Goal: Task Accomplishment & Management: Complete application form

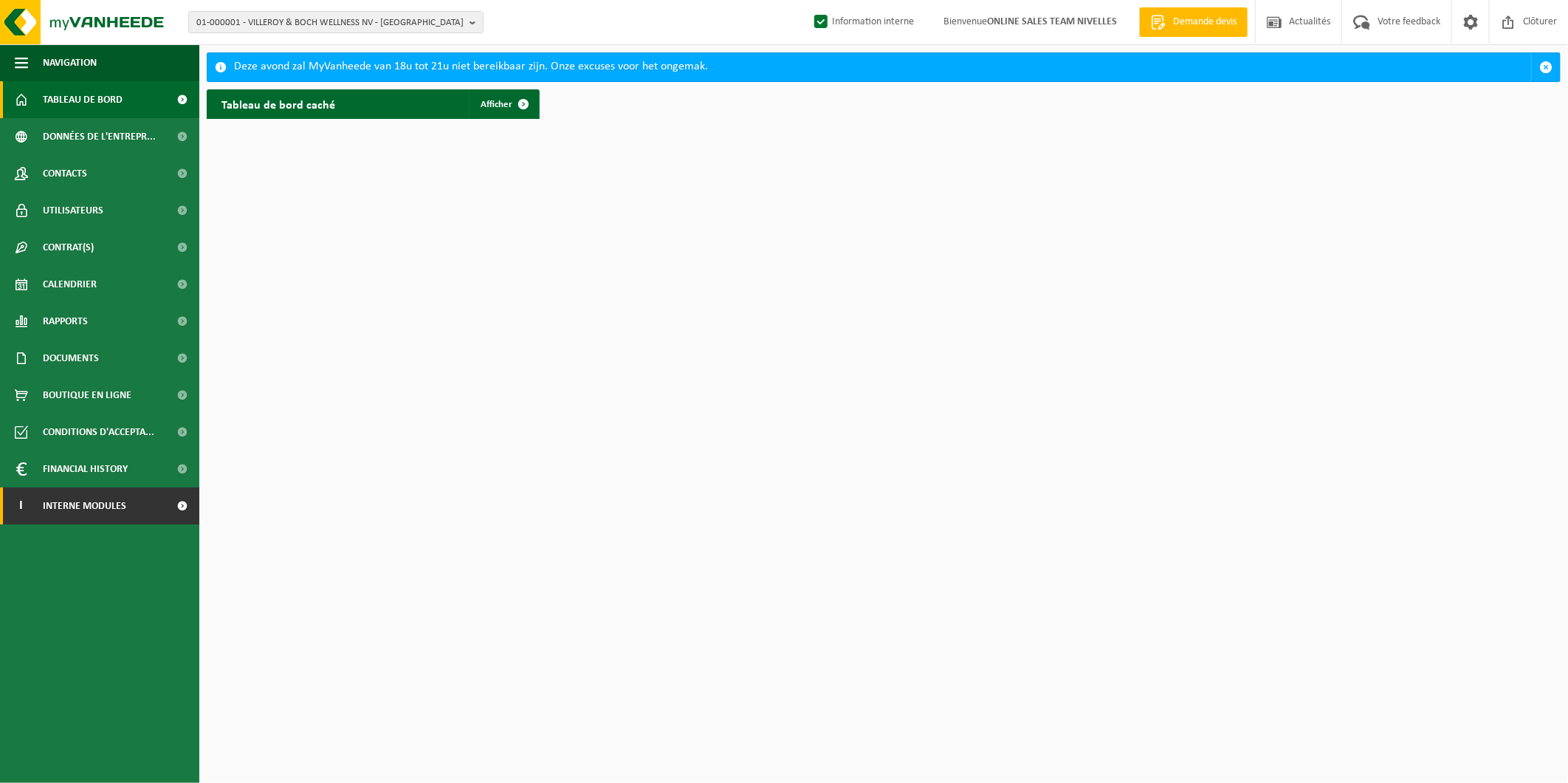
click at [145, 506] on link "I Interne modules" at bounding box center [100, 506] width 199 height 37
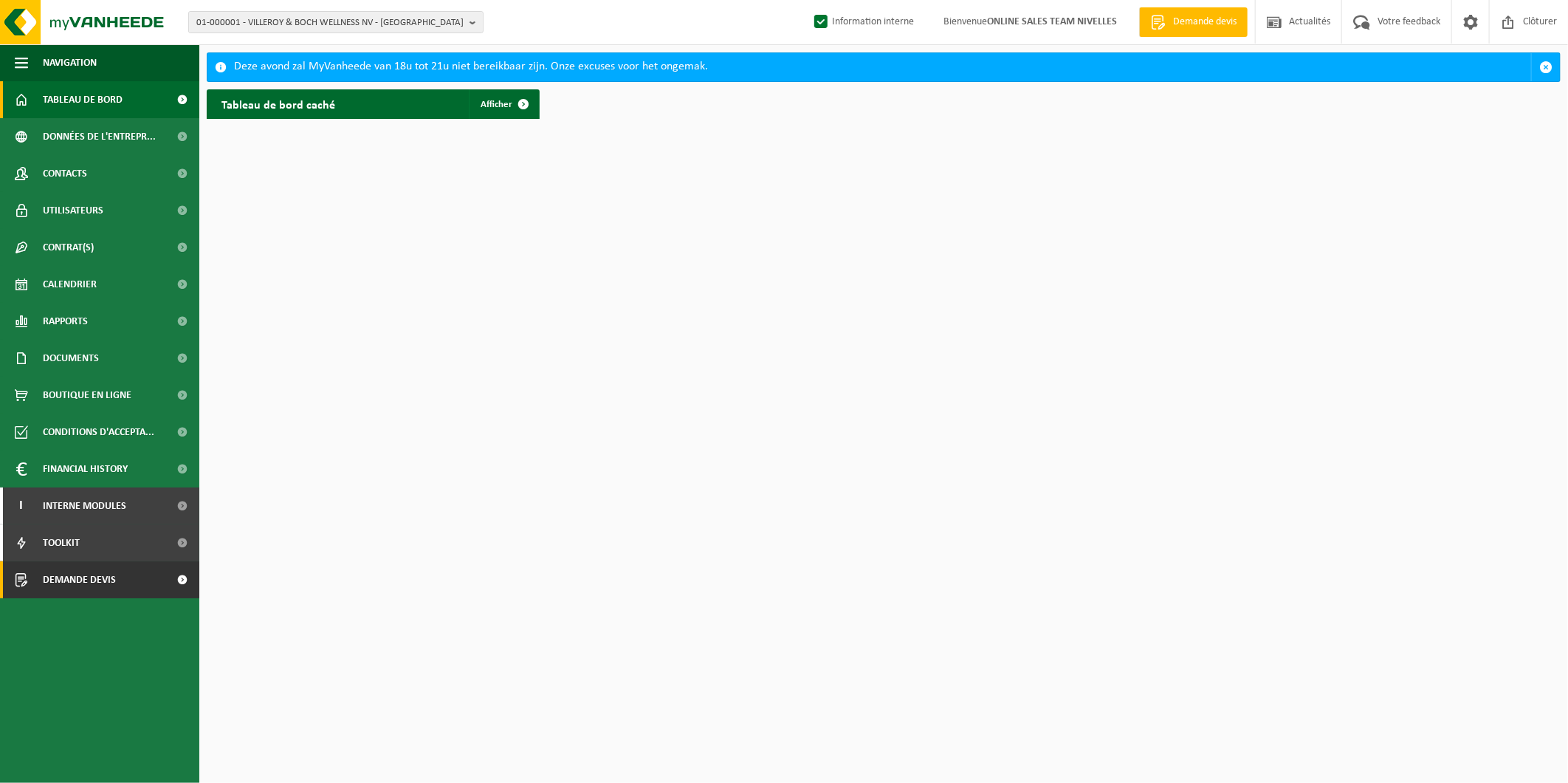
click at [94, 571] on span "Demande devis" at bounding box center [79, 579] width 73 height 37
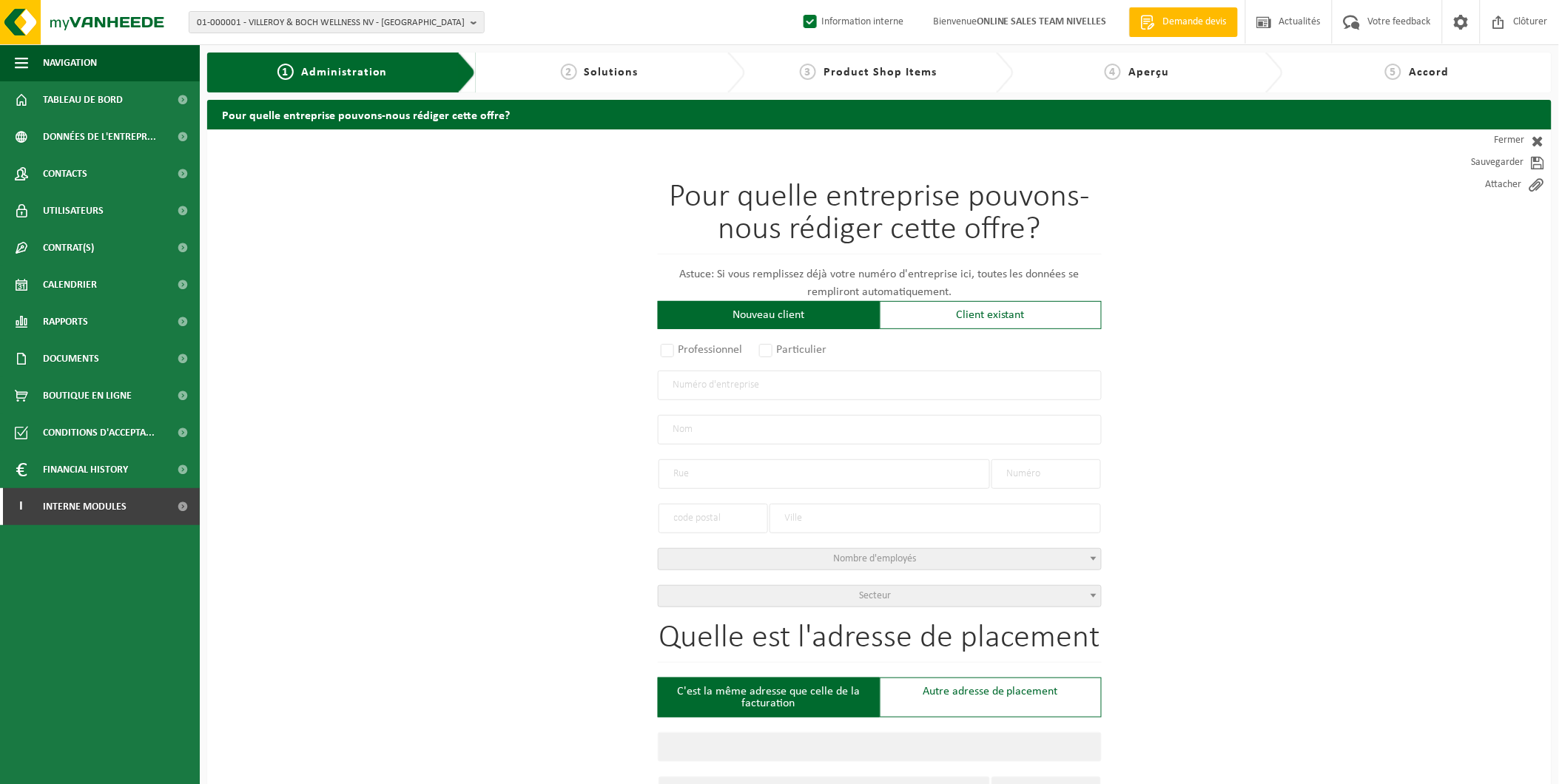
click at [805, 381] on input "text" at bounding box center [880, 385] width 444 height 30
type input "0719649334"
radio input "true"
type input "0719649334"
type input "BELLI'ART SRL"
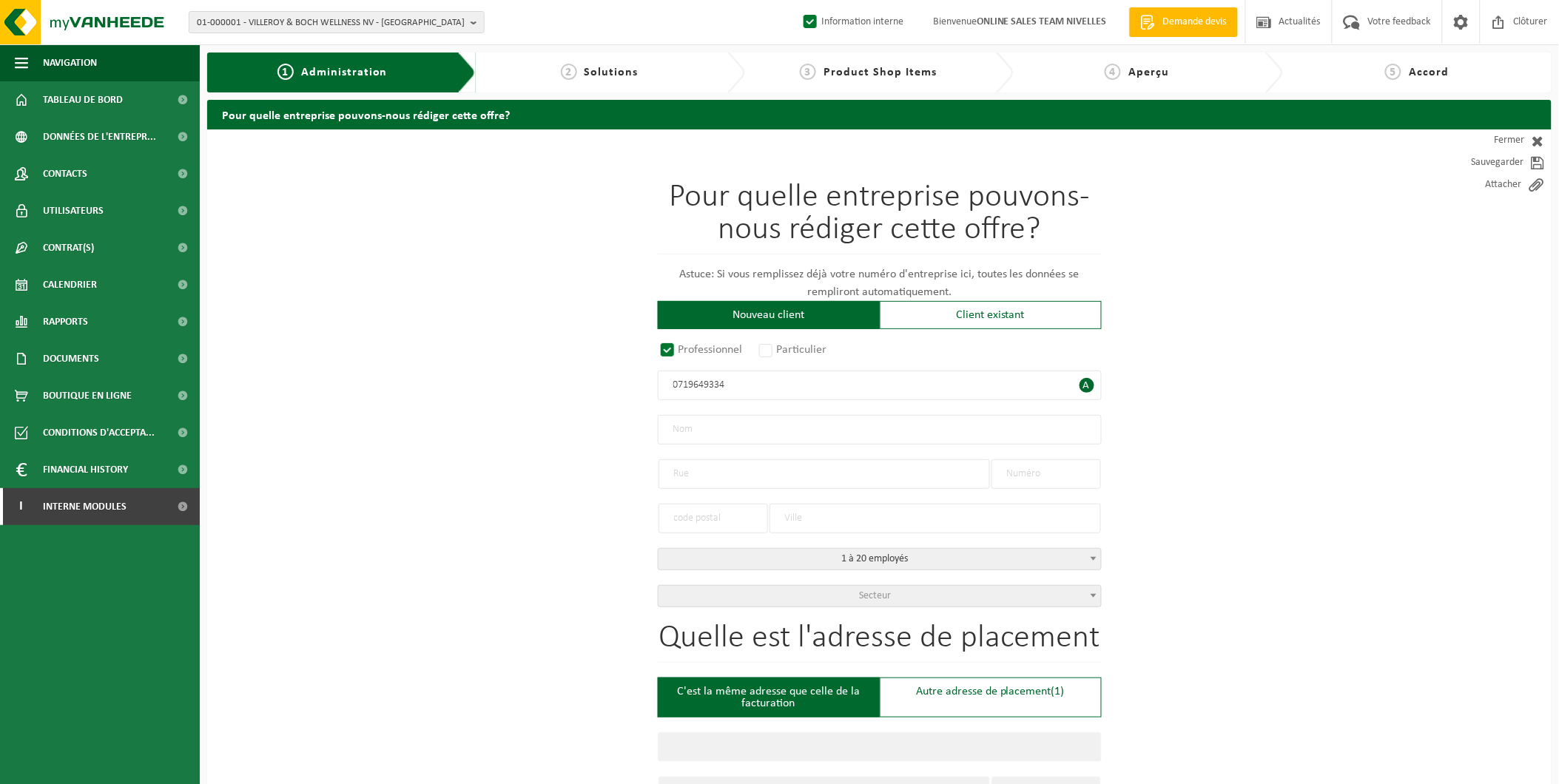
type input "AVENUE GABRIELLE PETIT"
type input "7"
type input "1480"
type input "TUBIZE"
select select "D"
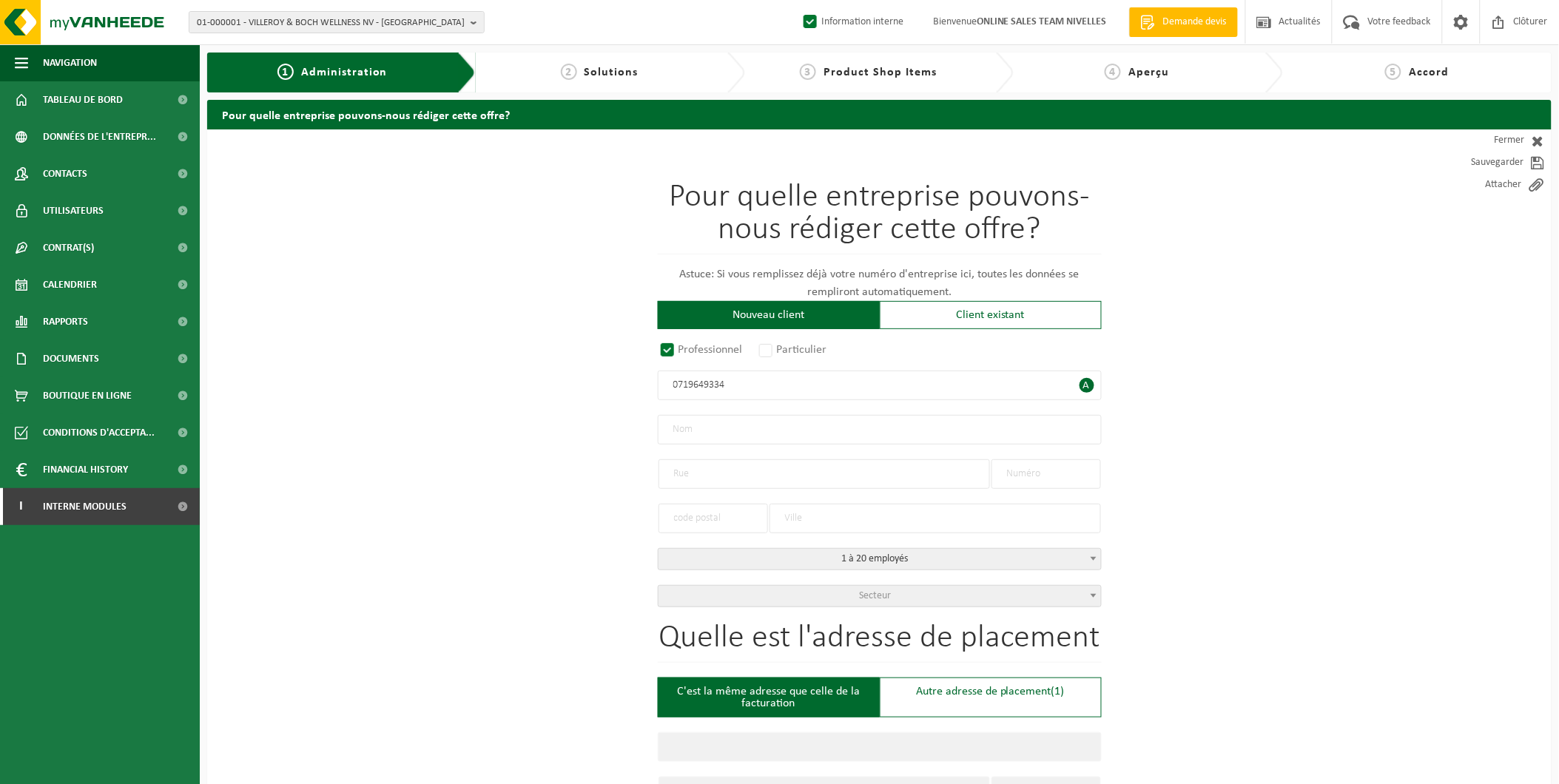
type input "BELLI'ART SRL"
type input "AVENUE GABRIELLE PETIT"
type input "7"
type input "1480"
type input "TUBIZE"
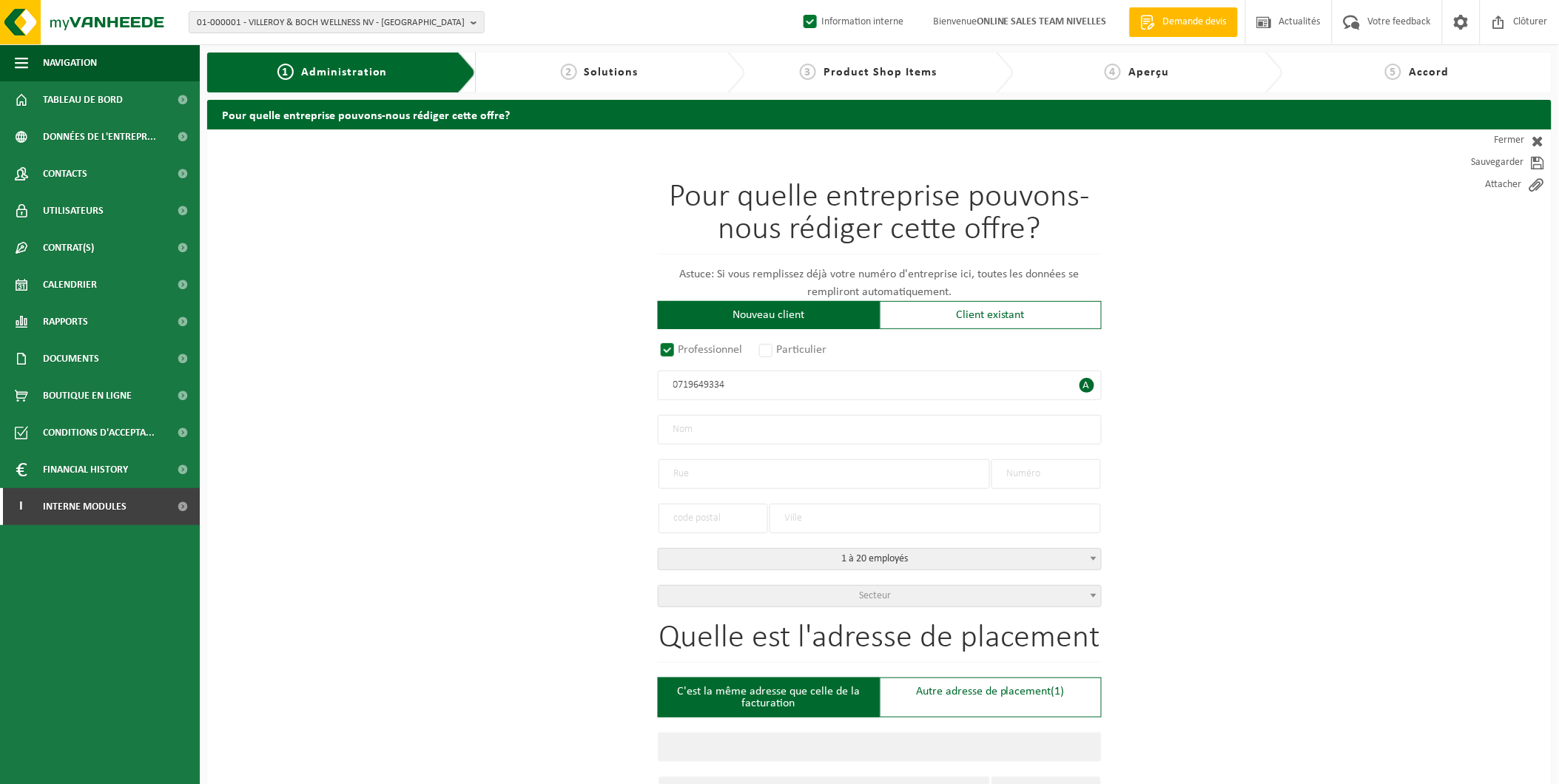
type input "2285138470"
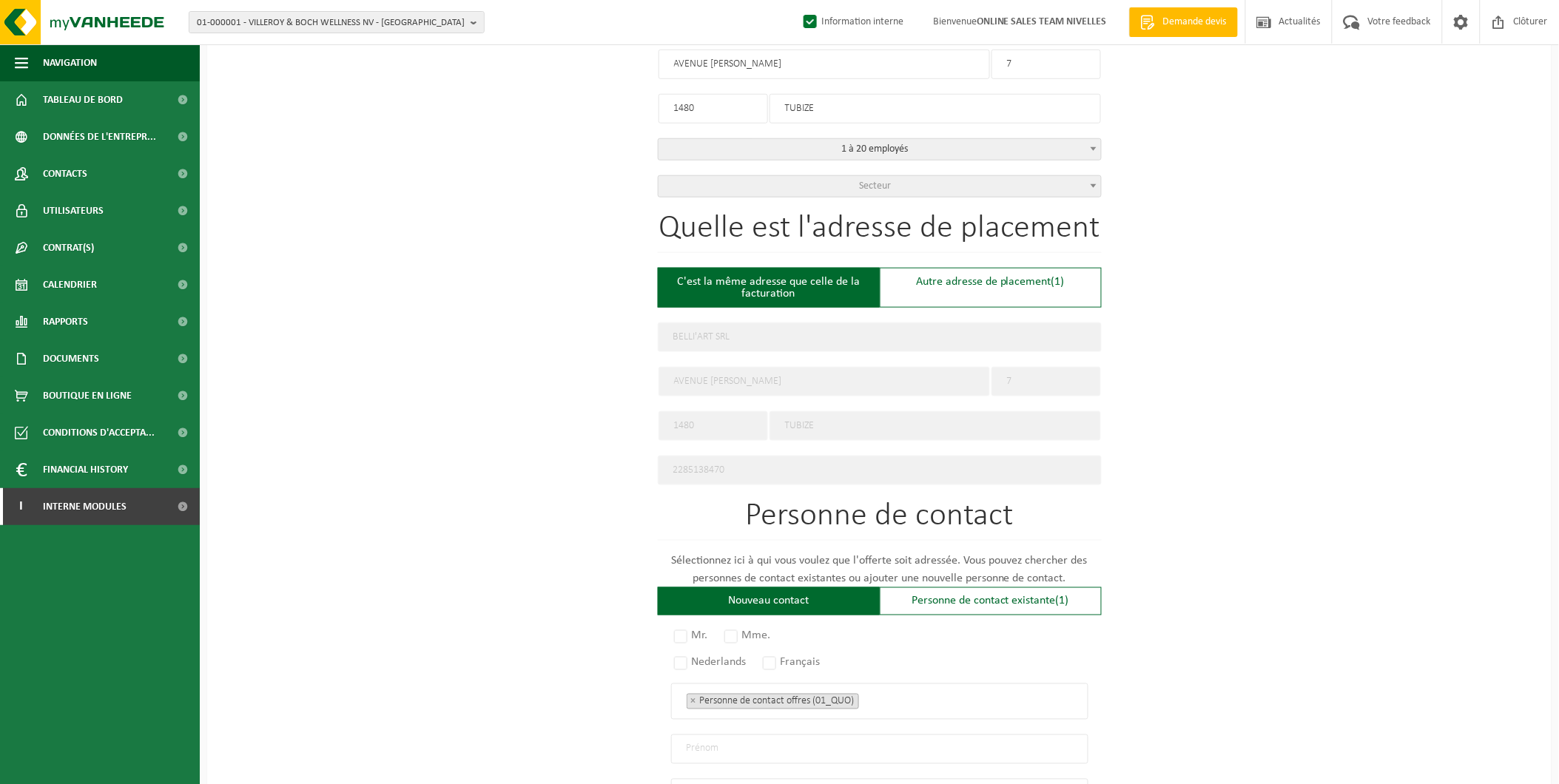
scroll to position [410, 0]
type input "0719649334"
click at [988, 298] on div "Autre adresse de placement (1)" at bounding box center [991, 287] width 222 height 40
type input "Chantier -"
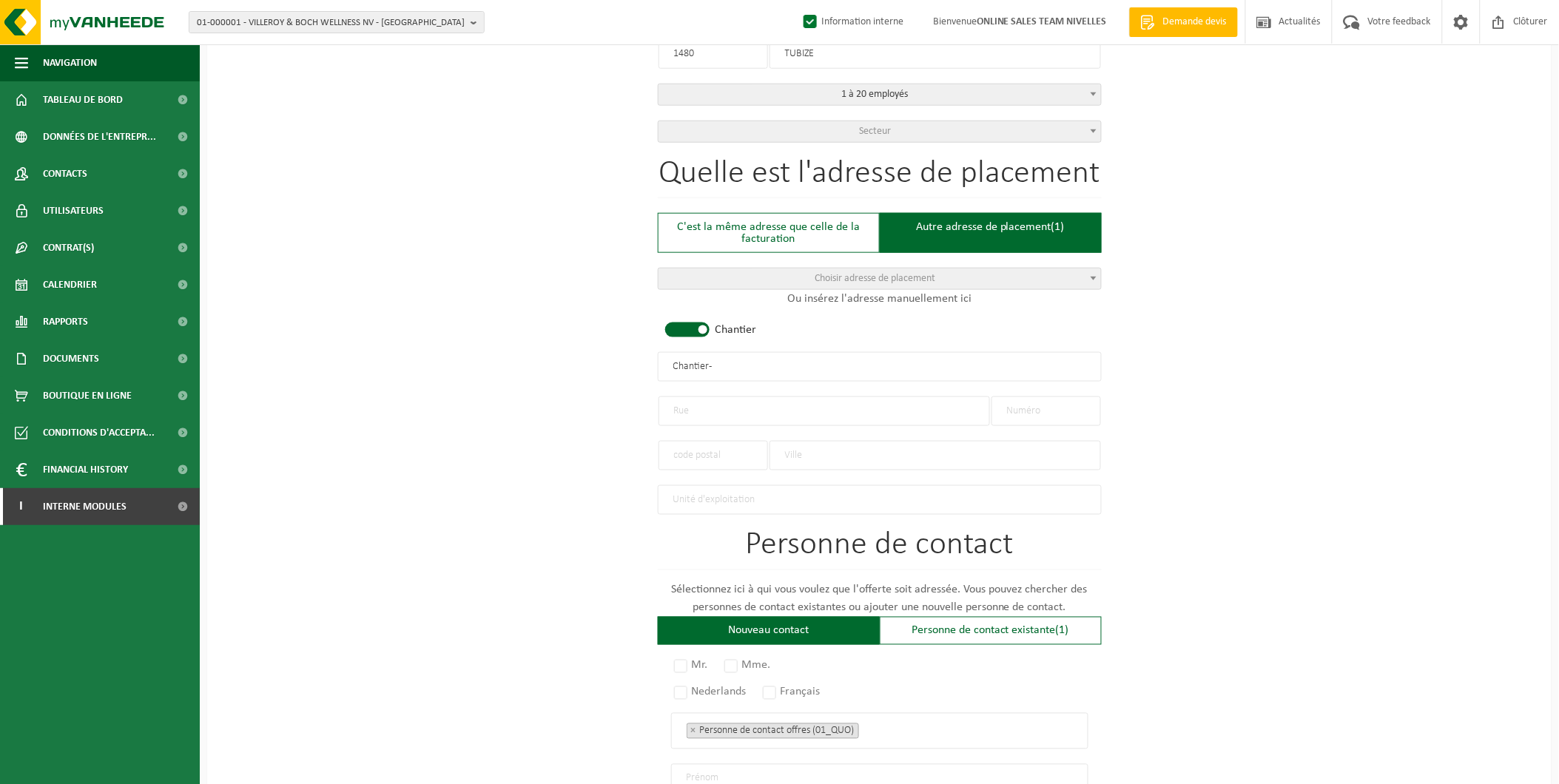
scroll to position [493, 0]
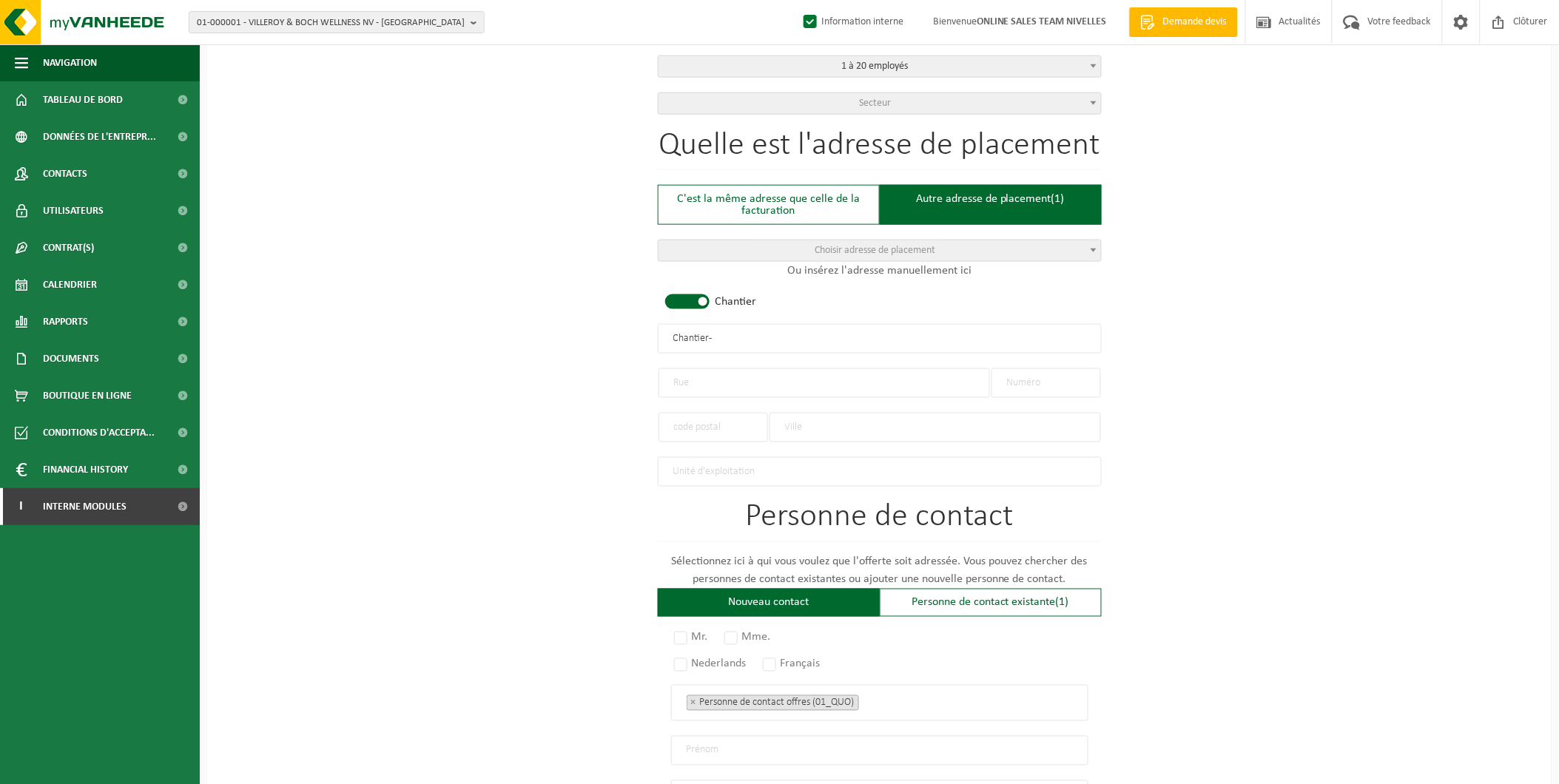
click at [750, 370] on input "text" at bounding box center [824, 383] width 331 height 30
type input "Place Goffin"
type input "19"
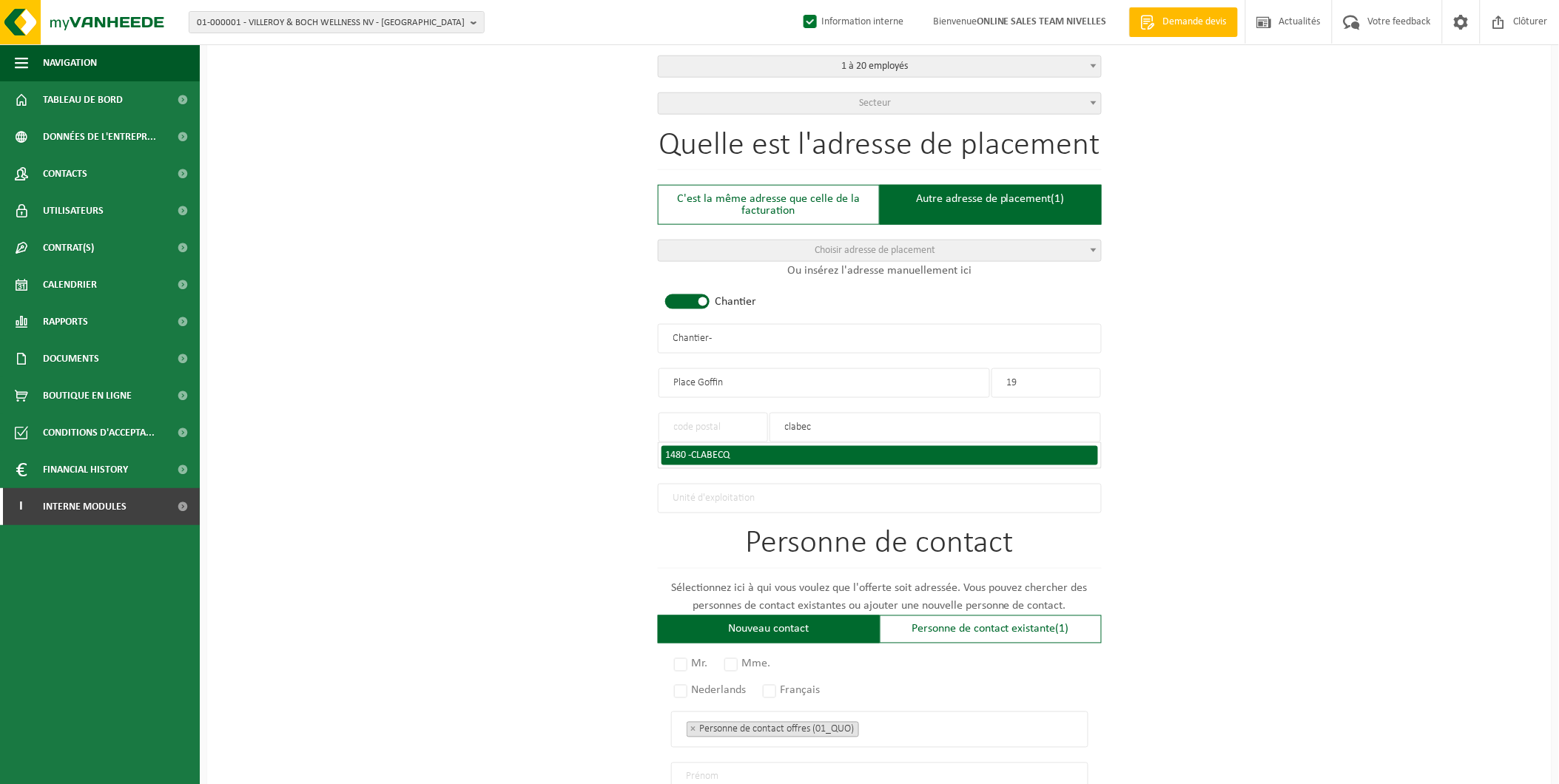
type input "clabec"
click at [743, 446] on li "1480 - CLABECQ" at bounding box center [880, 455] width 437 height 19
click at [726, 450] on span "CLABECQ" at bounding box center [711, 456] width 38 height 11
type input "1480"
type input "CLABECQ"
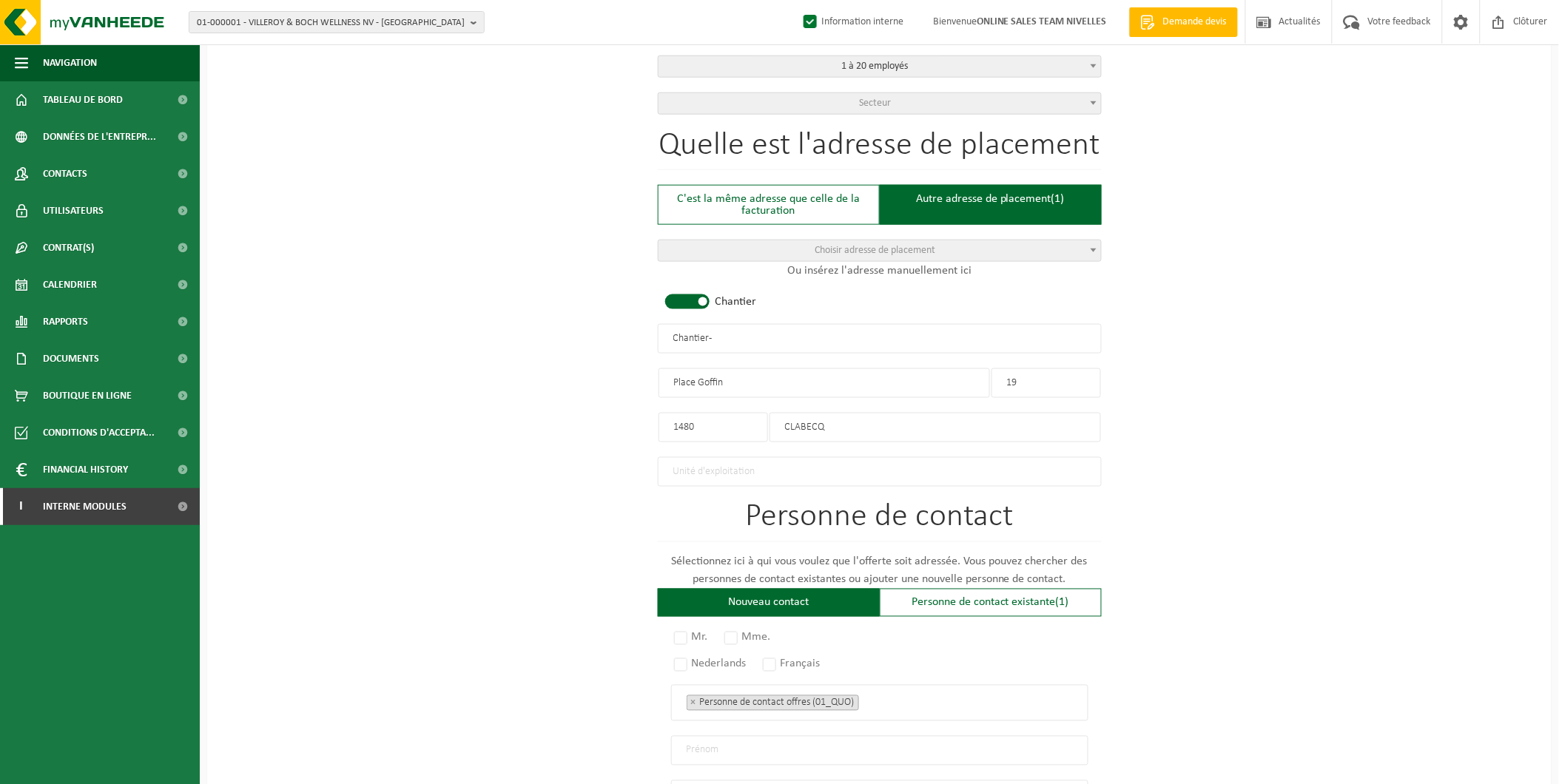
drag, startPoint x: 746, startPoint y: 338, endPoint x: 603, endPoint y: 352, distance: 143.7
click at [603, 352] on div "Pour quelle entreprise pouvons-nous rédiger cette offre? Astuce: Si vous rempli…" at bounding box center [879, 355] width 1345 height 1436
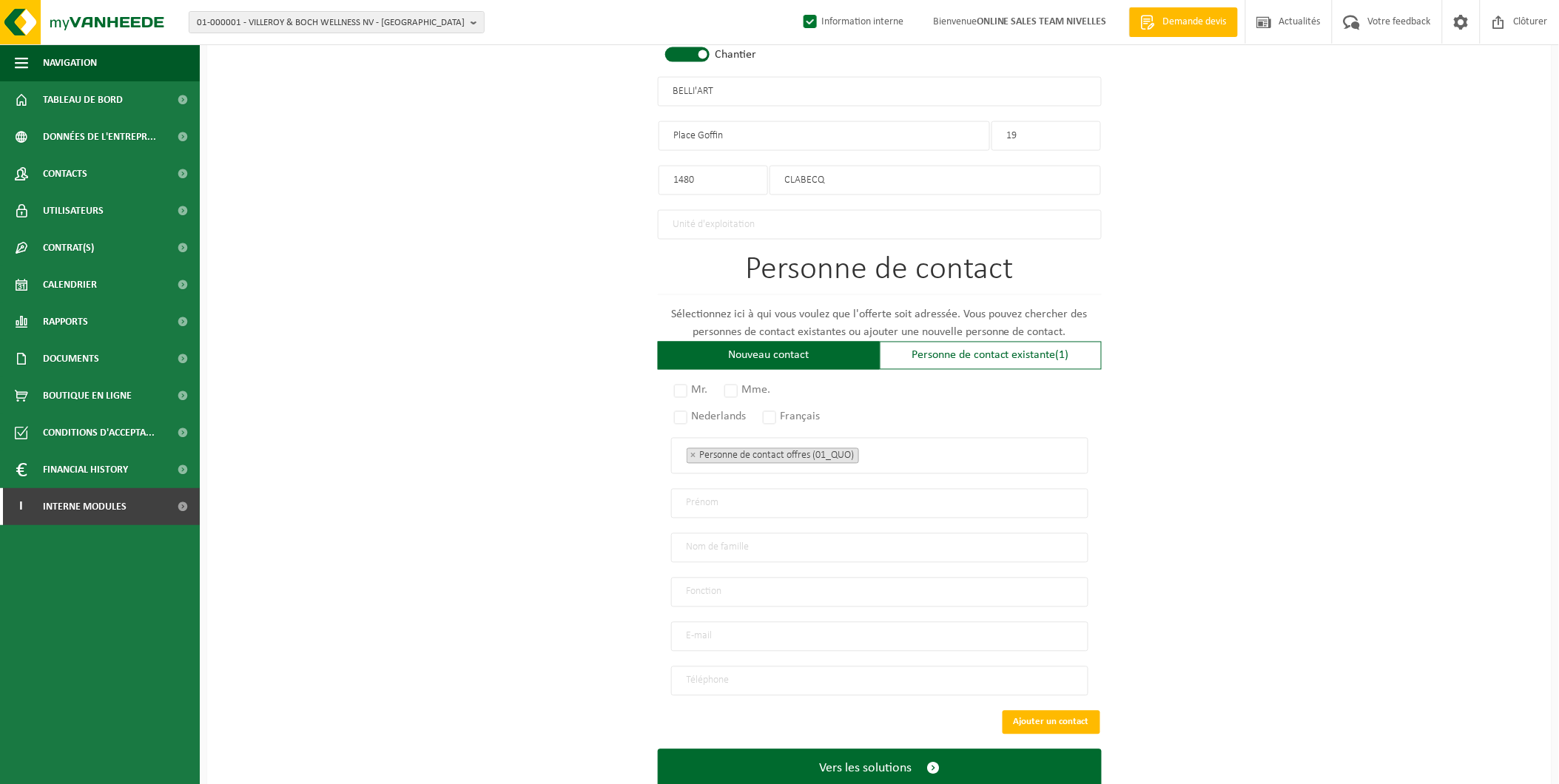
scroll to position [778, 0]
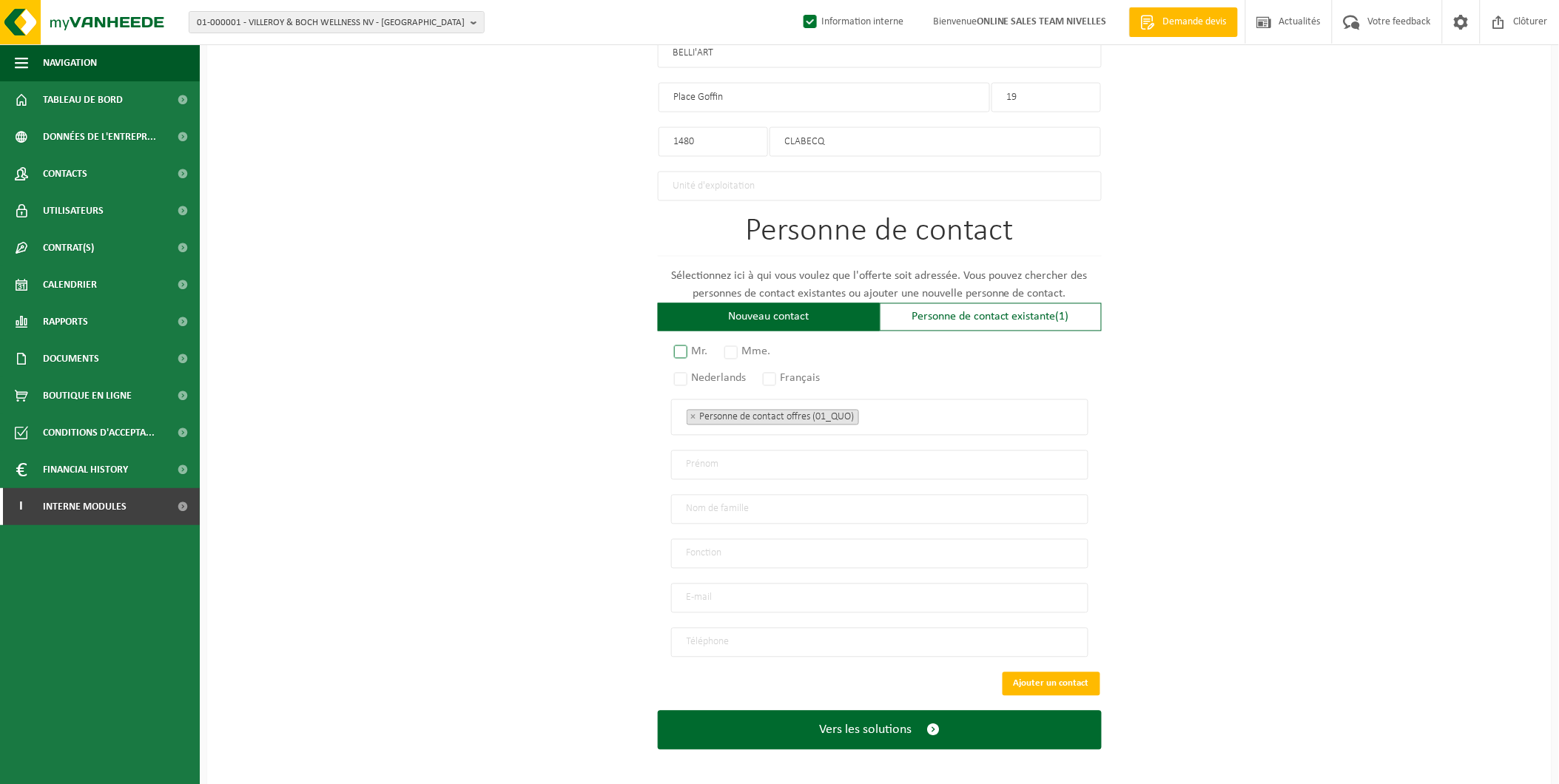
type input "BELLI'ART"
click at [701, 349] on label "Mr." at bounding box center [692, 352] width 42 height 21
radio input "true"
click at [778, 375] on label "Français" at bounding box center [793, 378] width 65 height 21
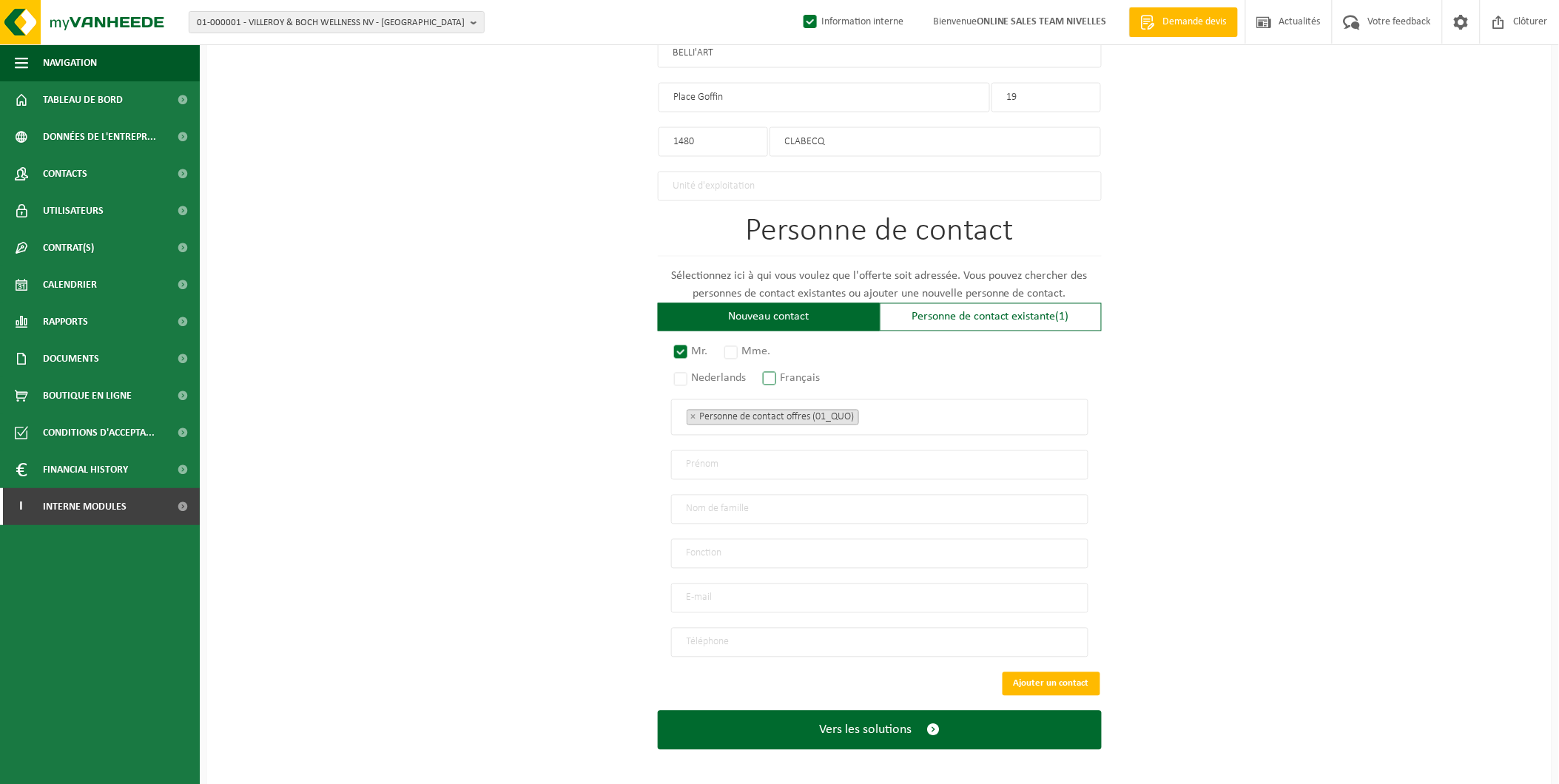
radio input "true"
click at [742, 462] on input "text" at bounding box center [880, 465] width 418 height 30
type input "info"
click at [692, 495] on input "text" at bounding box center [880, 509] width 418 height 30
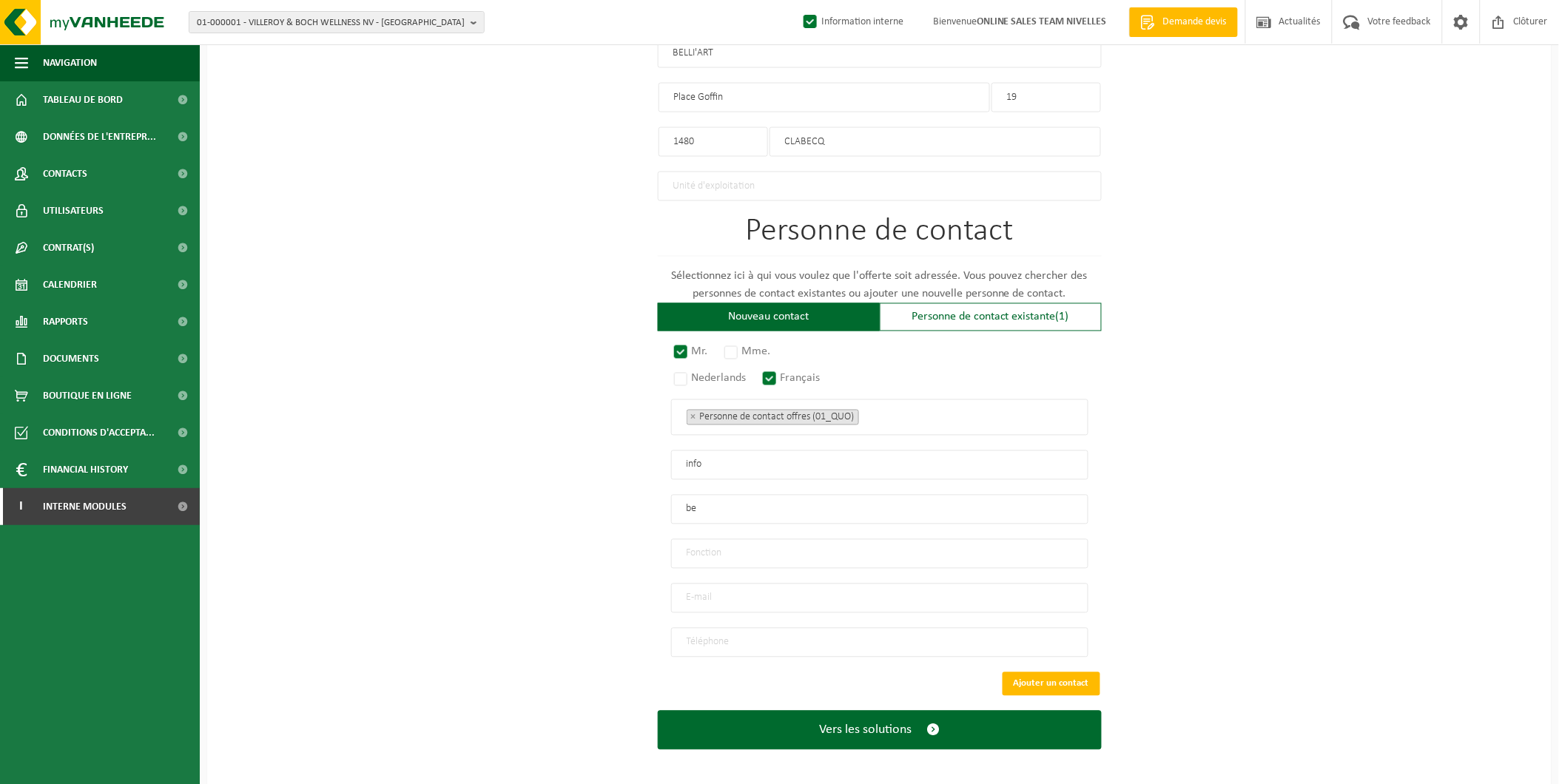
type input "b"
click at [705, 501] on input "BELL'ART" at bounding box center [880, 509] width 418 height 30
type input "BELLI'ART"
drag, startPoint x: 727, startPoint y: 457, endPoint x: 622, endPoint y: 476, distance: 106.7
click at [622, 475] on div "Pour quelle entreprise pouvons-nous rédiger cette offre? Astuce: Si vous rempli…" at bounding box center [879, 69] width 1345 height 1436
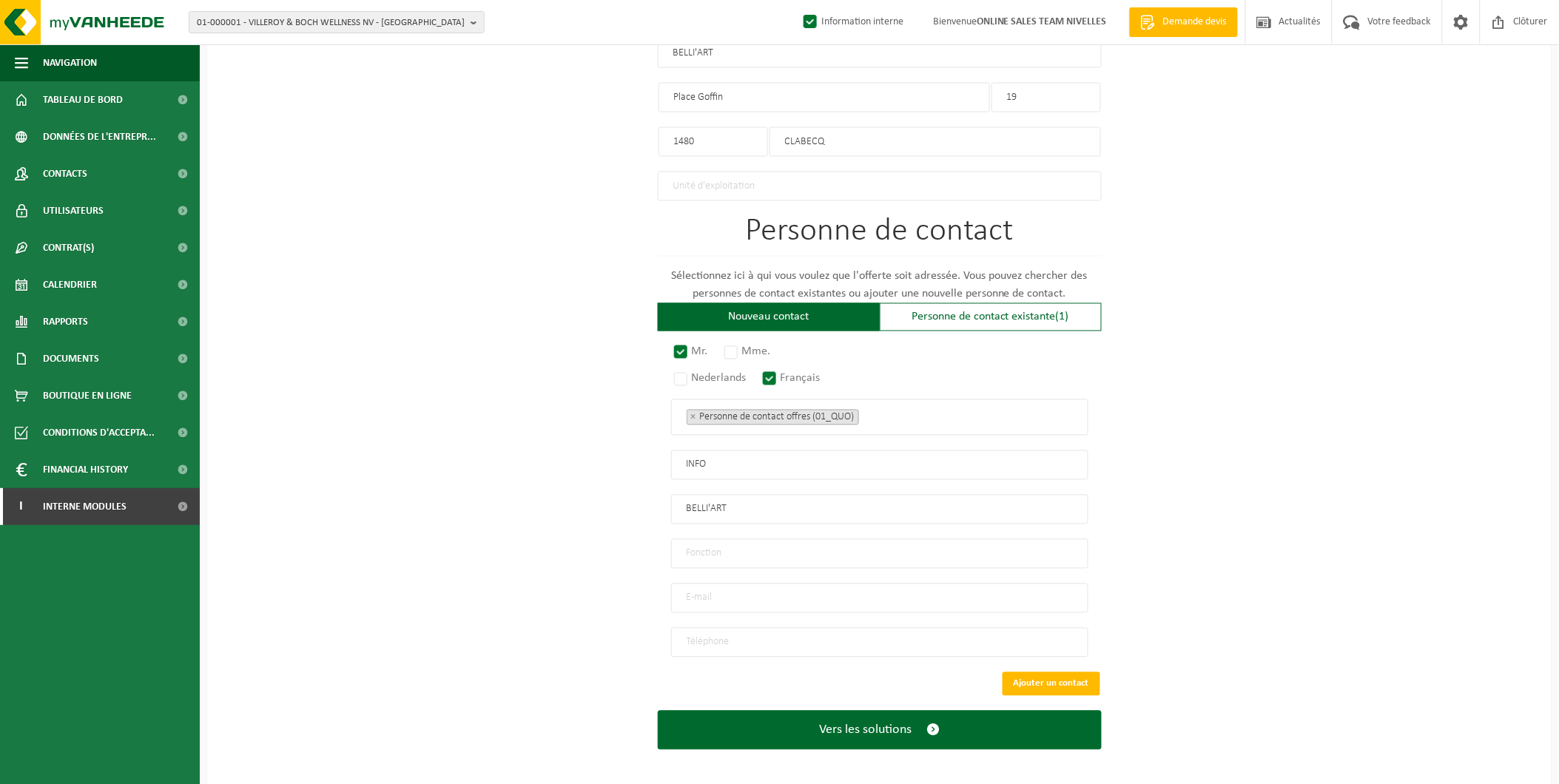
type input "INFO"
click at [507, 496] on div "Pour quelle entreprise pouvons-nous rédiger cette offre? Astuce: Si vous rempli…" at bounding box center [879, 69] width 1345 height 1436
click at [782, 543] on input "text" at bounding box center [880, 554] width 418 height 30
click at [693, 586] on input "email" at bounding box center [880, 598] width 418 height 30
type input "belli_art@hotmail.com"
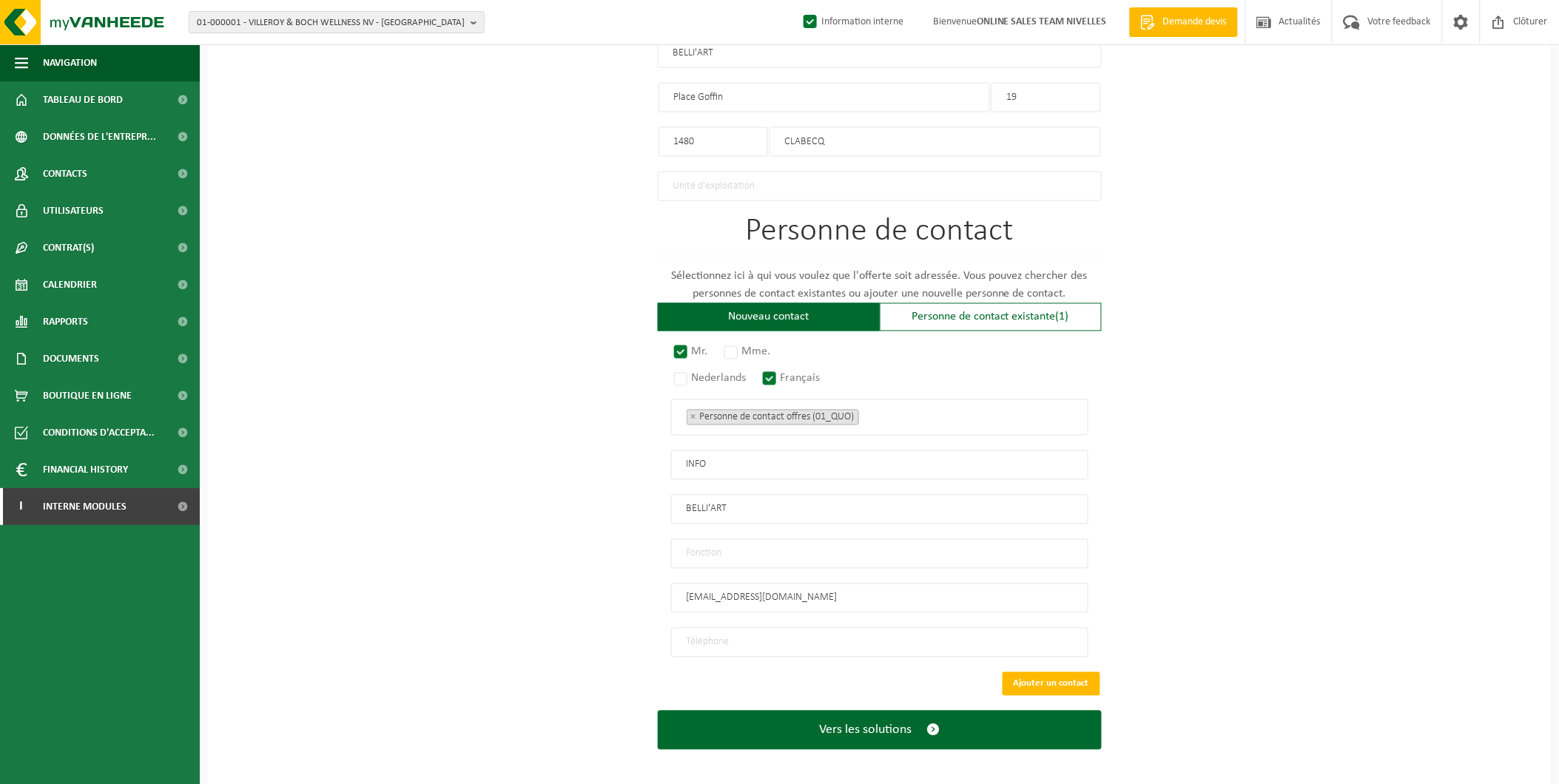
click at [709, 545] on input "text" at bounding box center [880, 554] width 418 height 30
type input "Manager"
click at [721, 638] on input "tel" at bounding box center [880, 642] width 418 height 30
click at [705, 632] on input "tel" at bounding box center [880, 642] width 418 height 30
type input "+32 477 75 53 17"
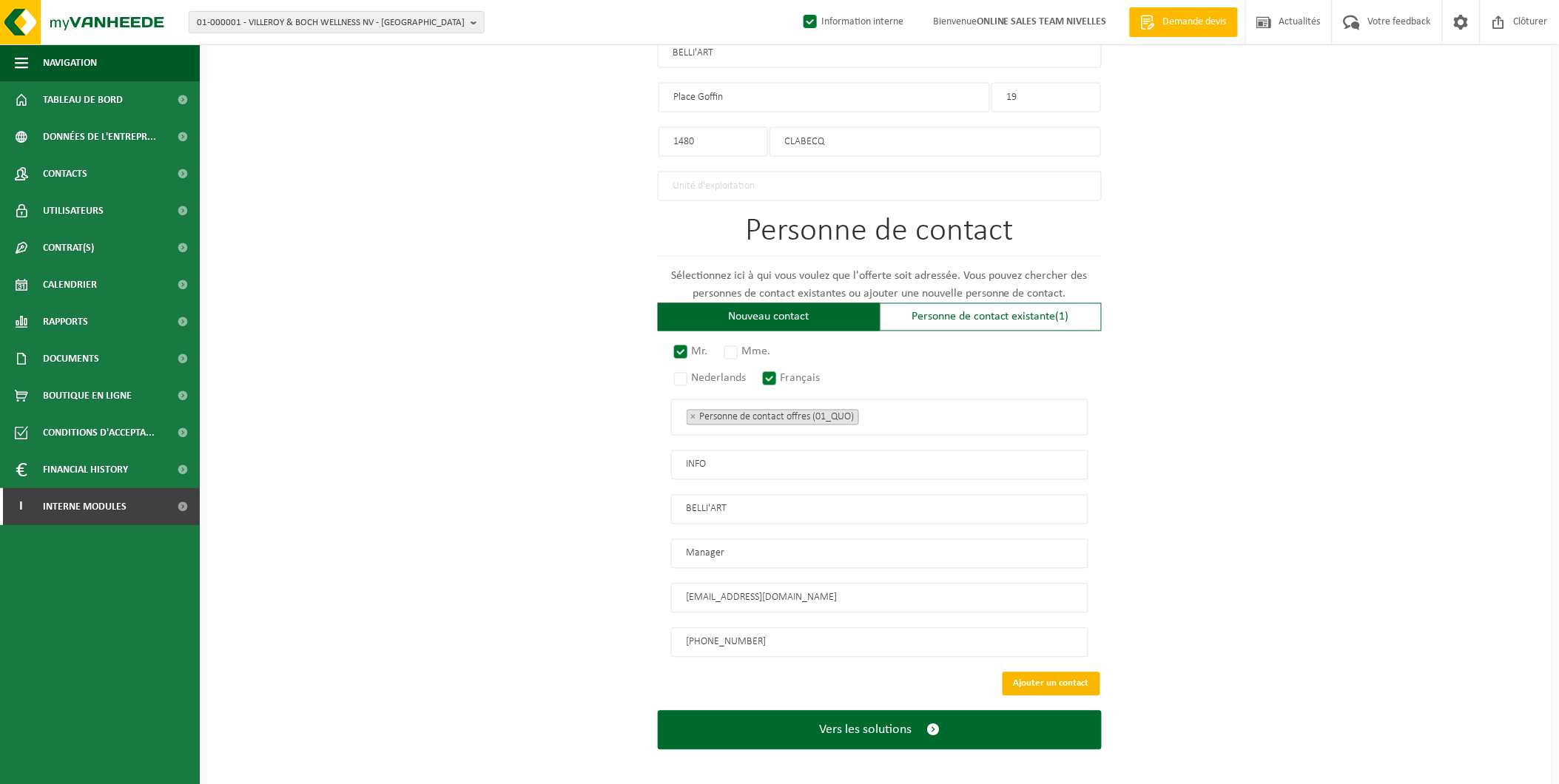
click at [1048, 672] on button "Ajouter un contact" at bounding box center [1051, 684] width 98 height 24
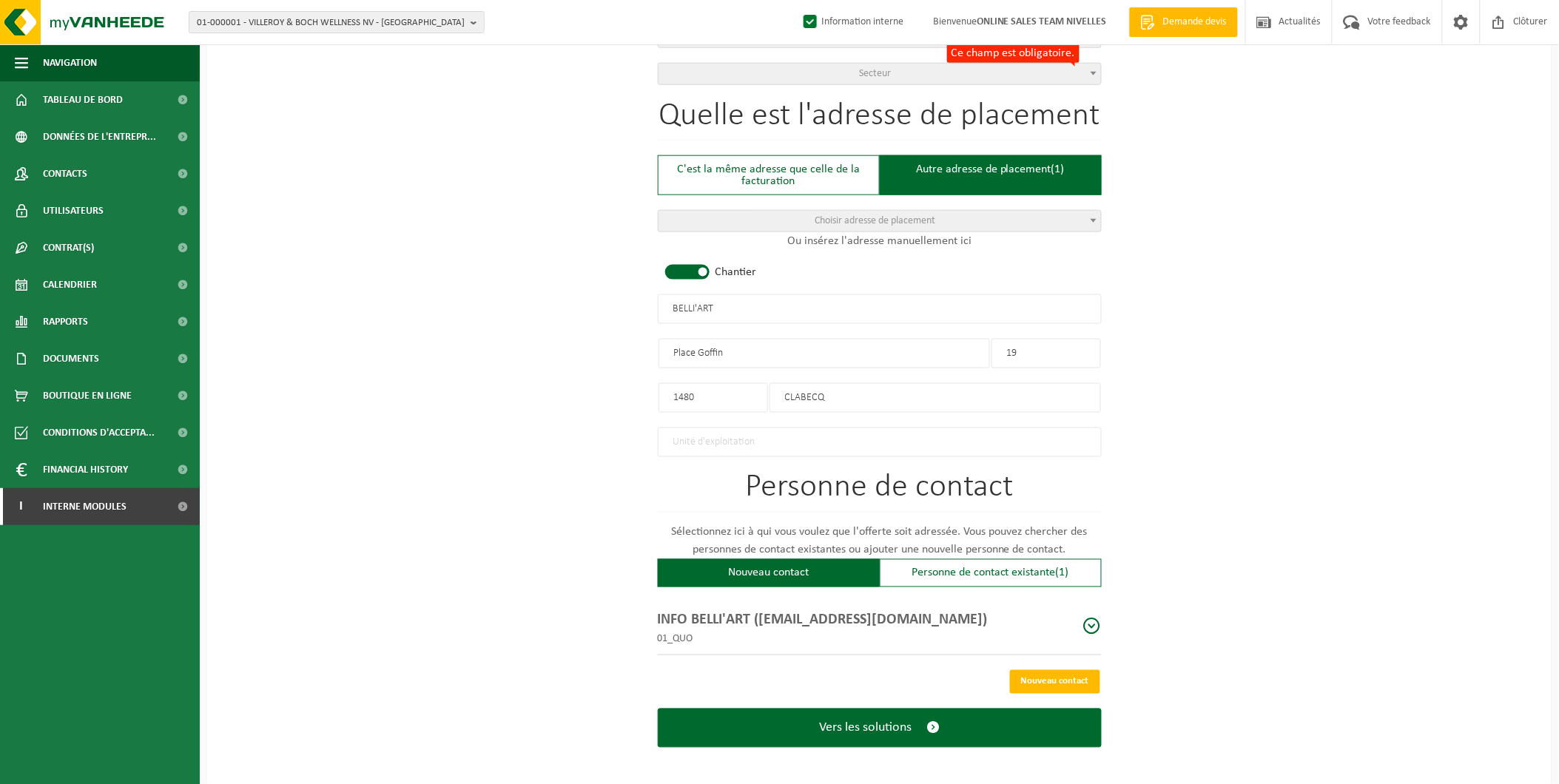
scroll to position [278, 0]
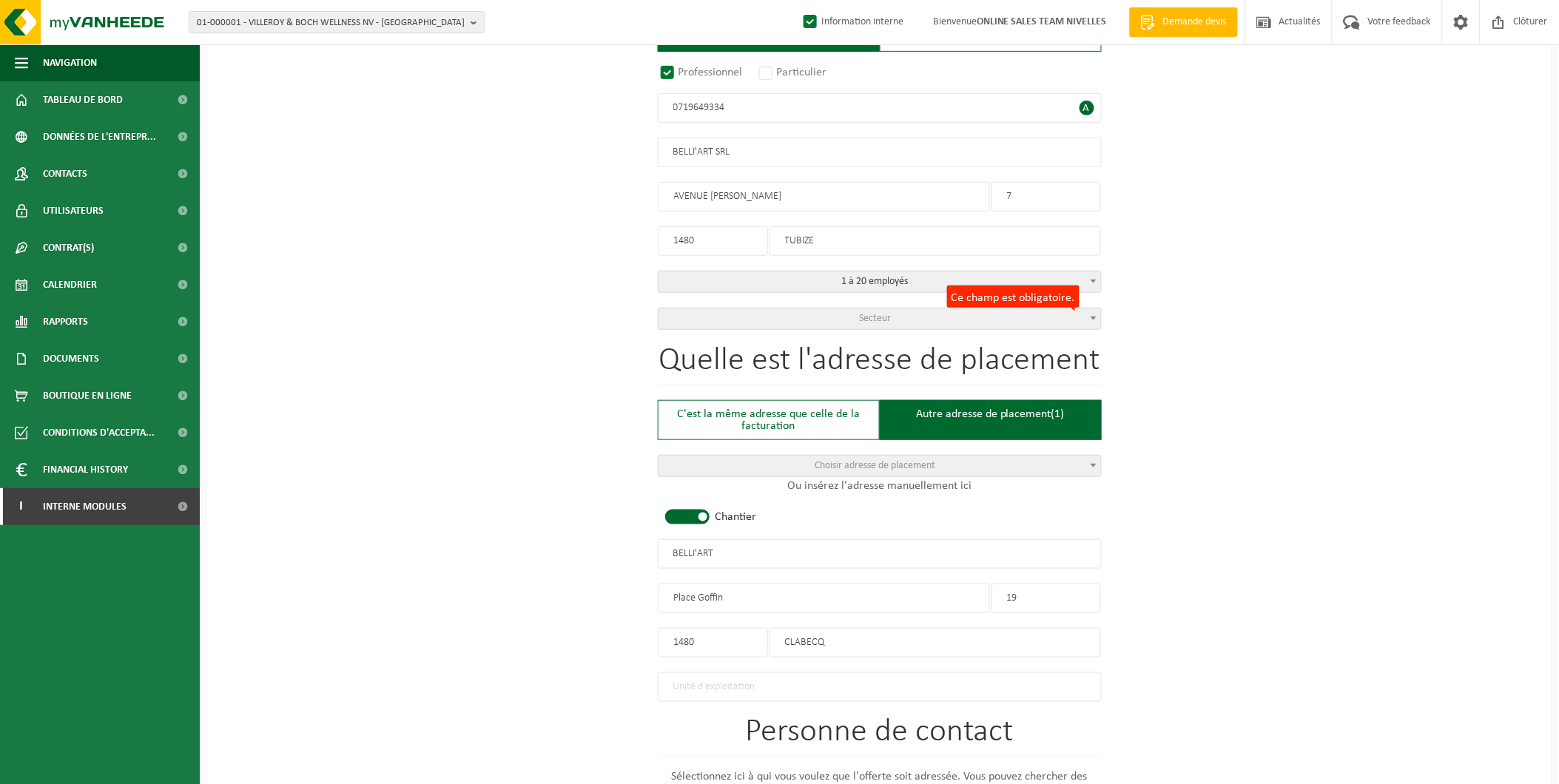
click at [841, 309] on span "Secteur" at bounding box center [879, 318] width 442 height 21
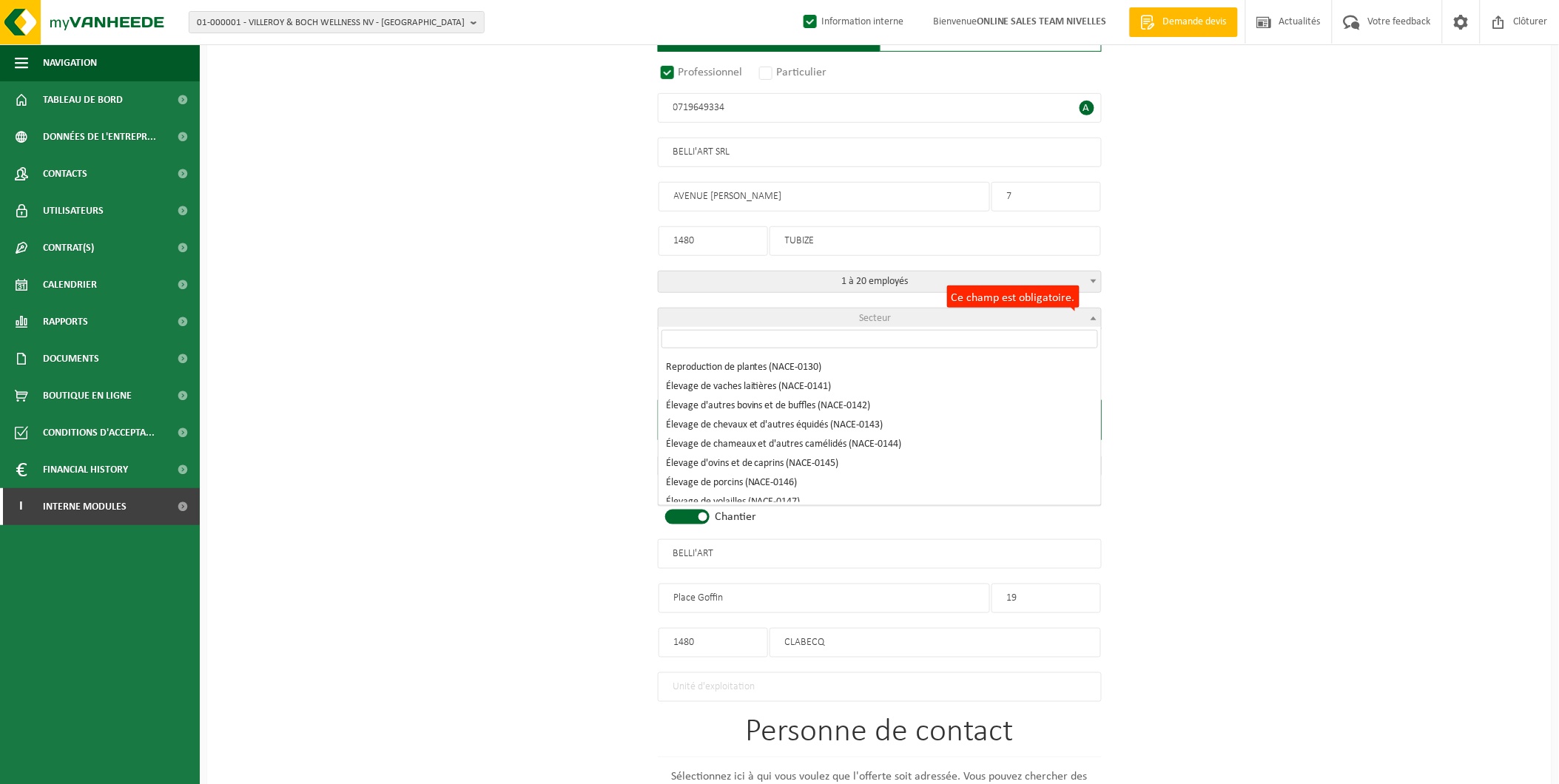
scroll to position [246, 0]
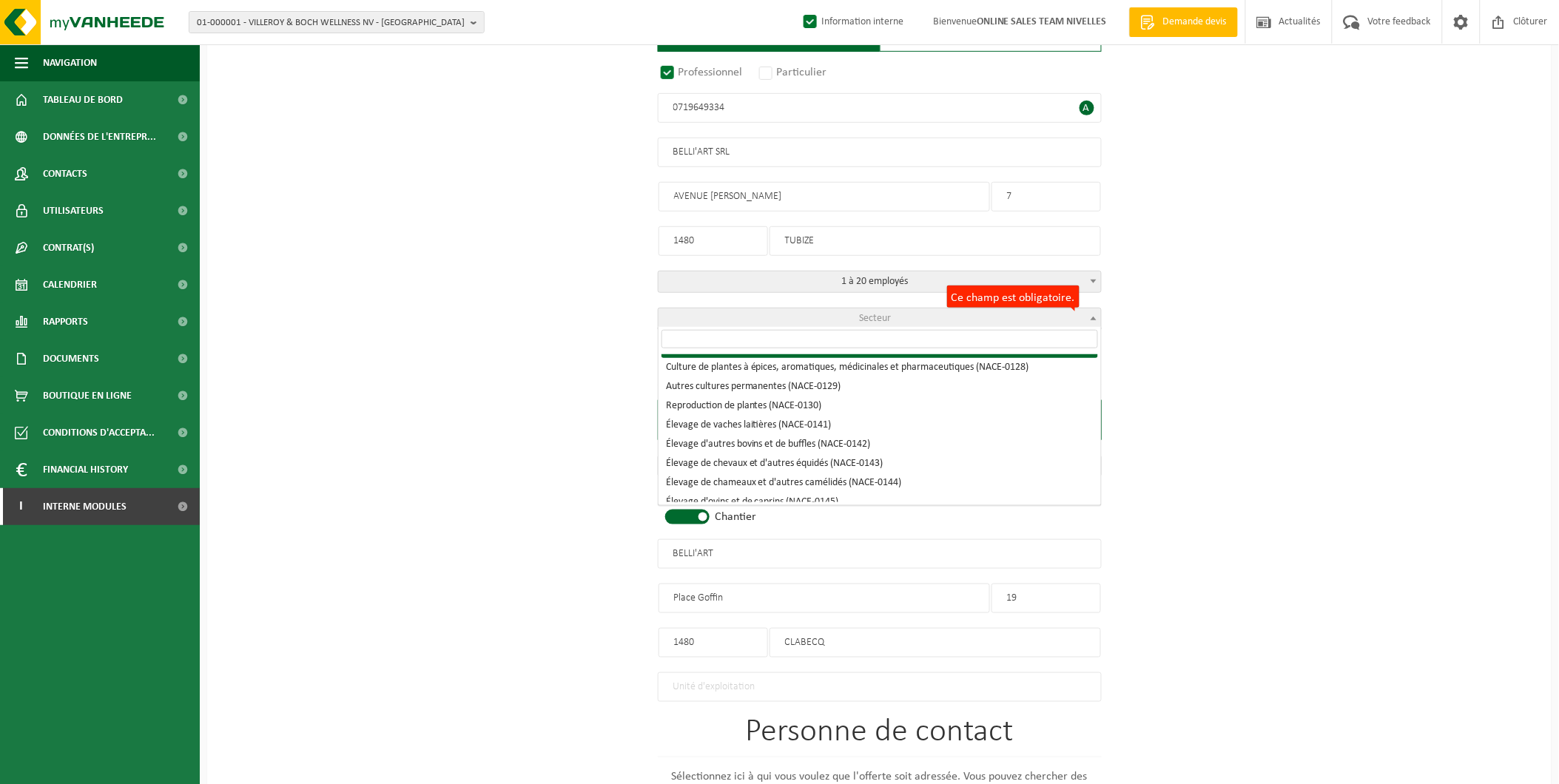
click at [772, 338] on input "search" at bounding box center [880, 339] width 437 height 18
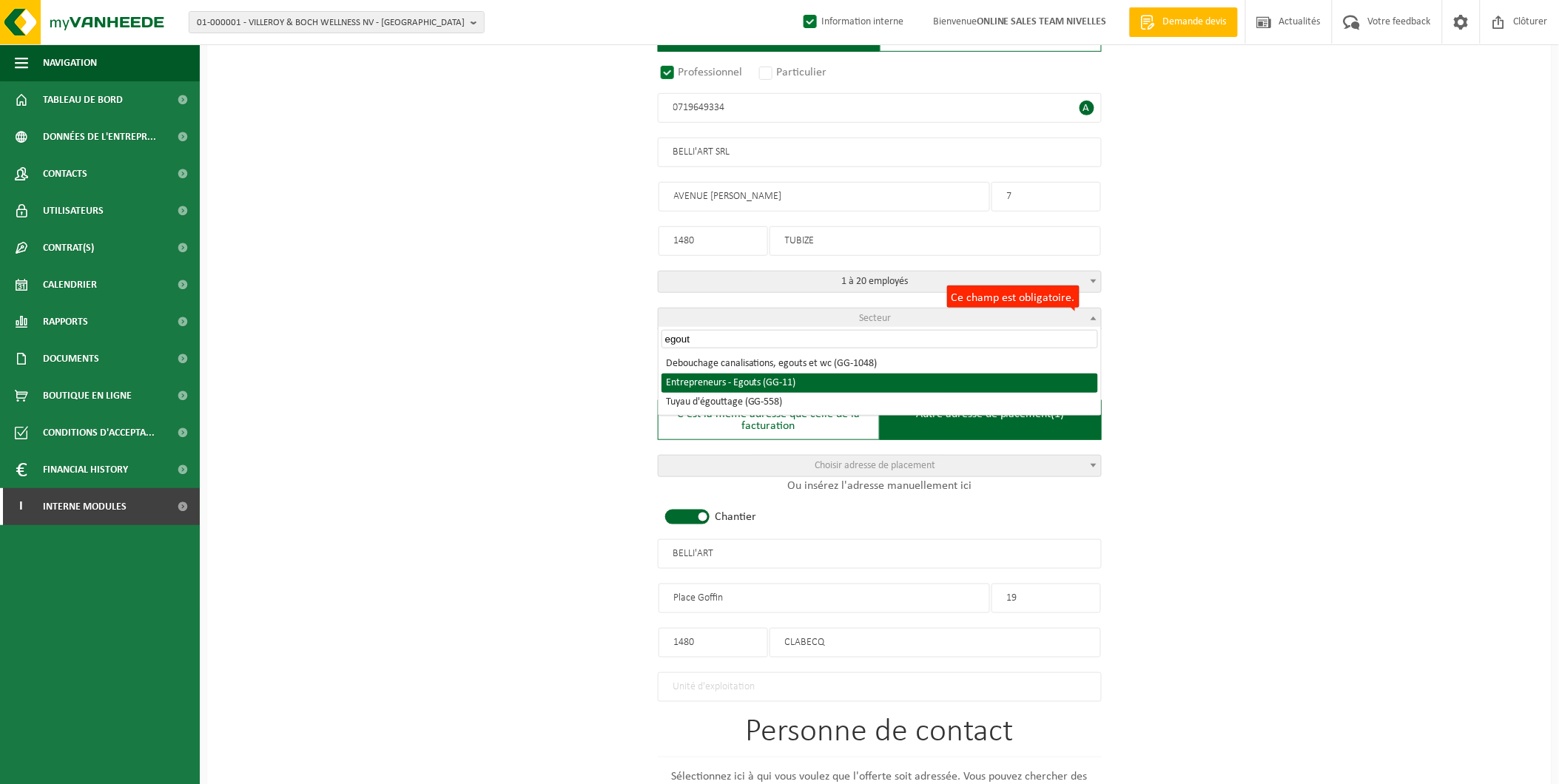
type input "egout"
select select "11"
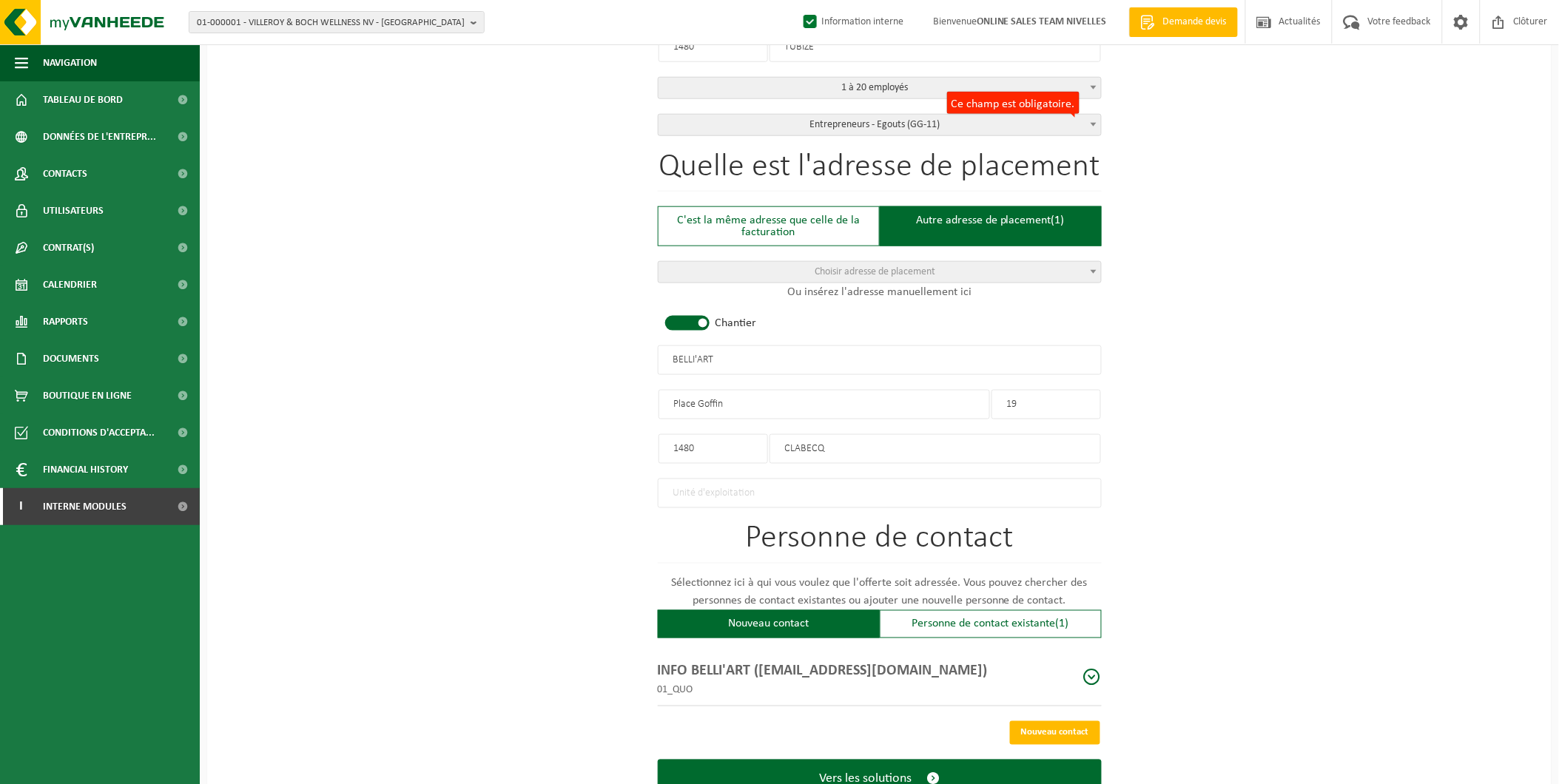
scroll to position [524, 0]
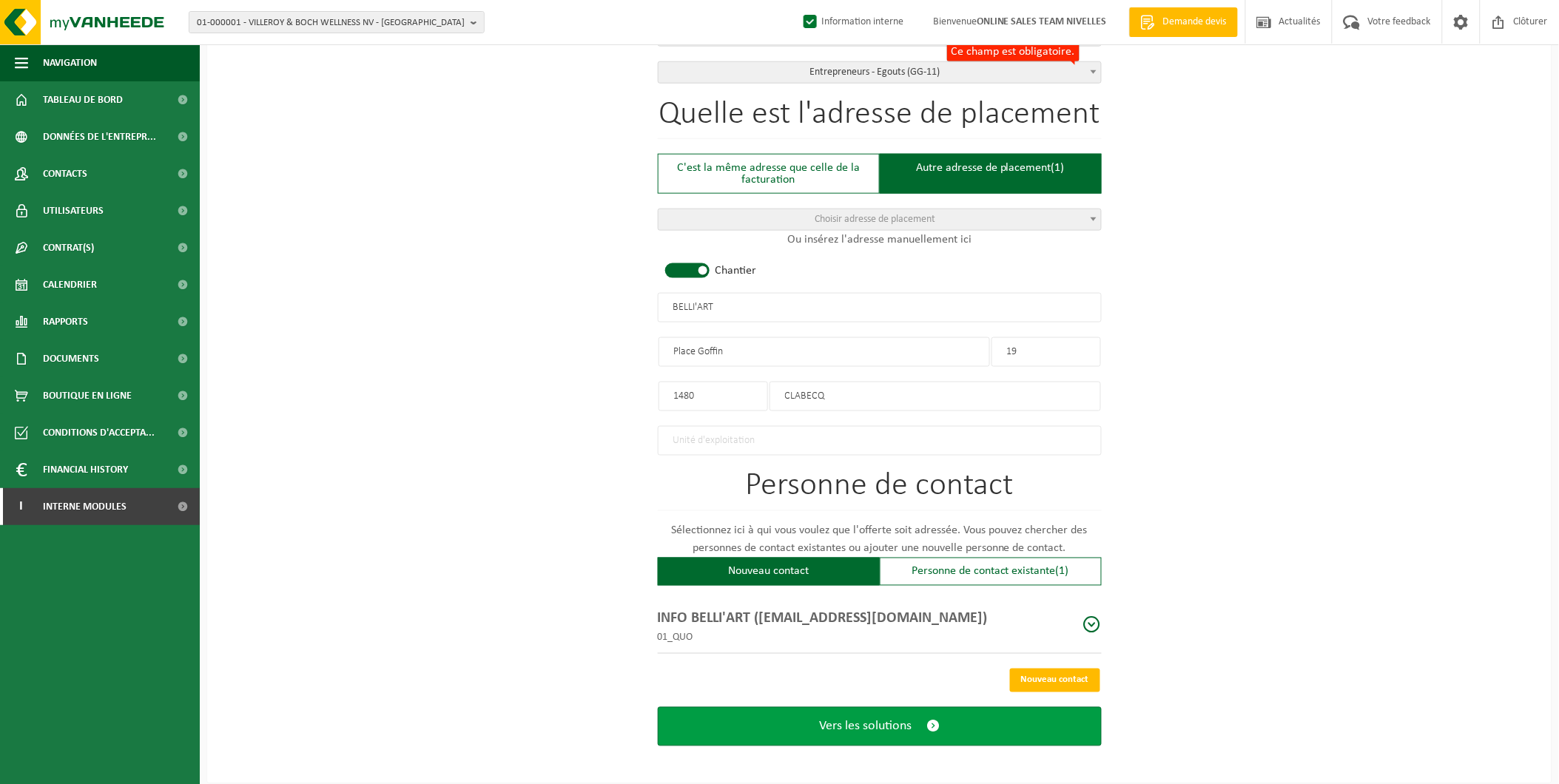
click at [951, 719] on button "Vers les solutions" at bounding box center [880, 726] width 444 height 39
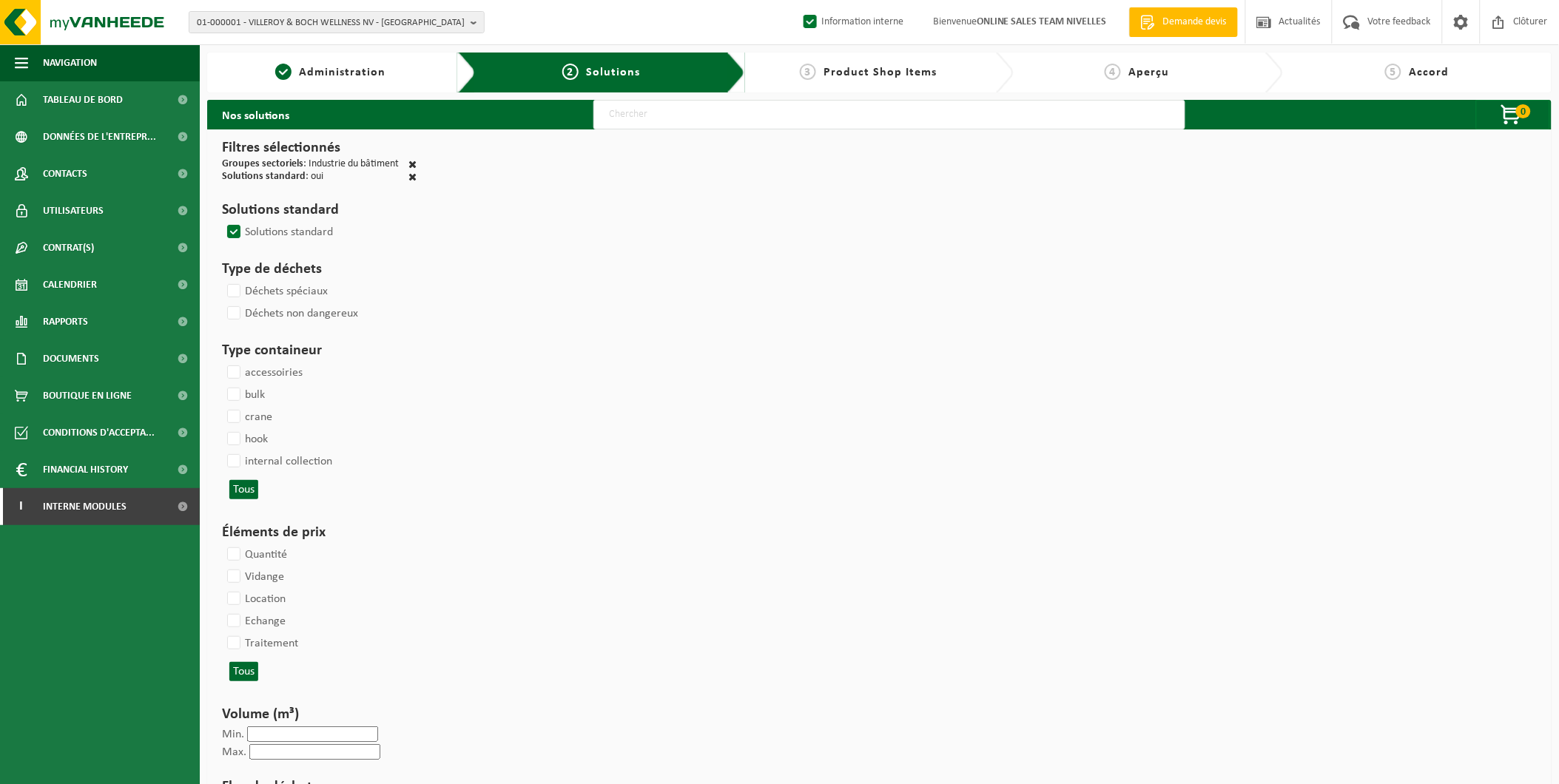
click at [693, 114] on input "text" at bounding box center [890, 114] width 592 height 30
type input "000291"
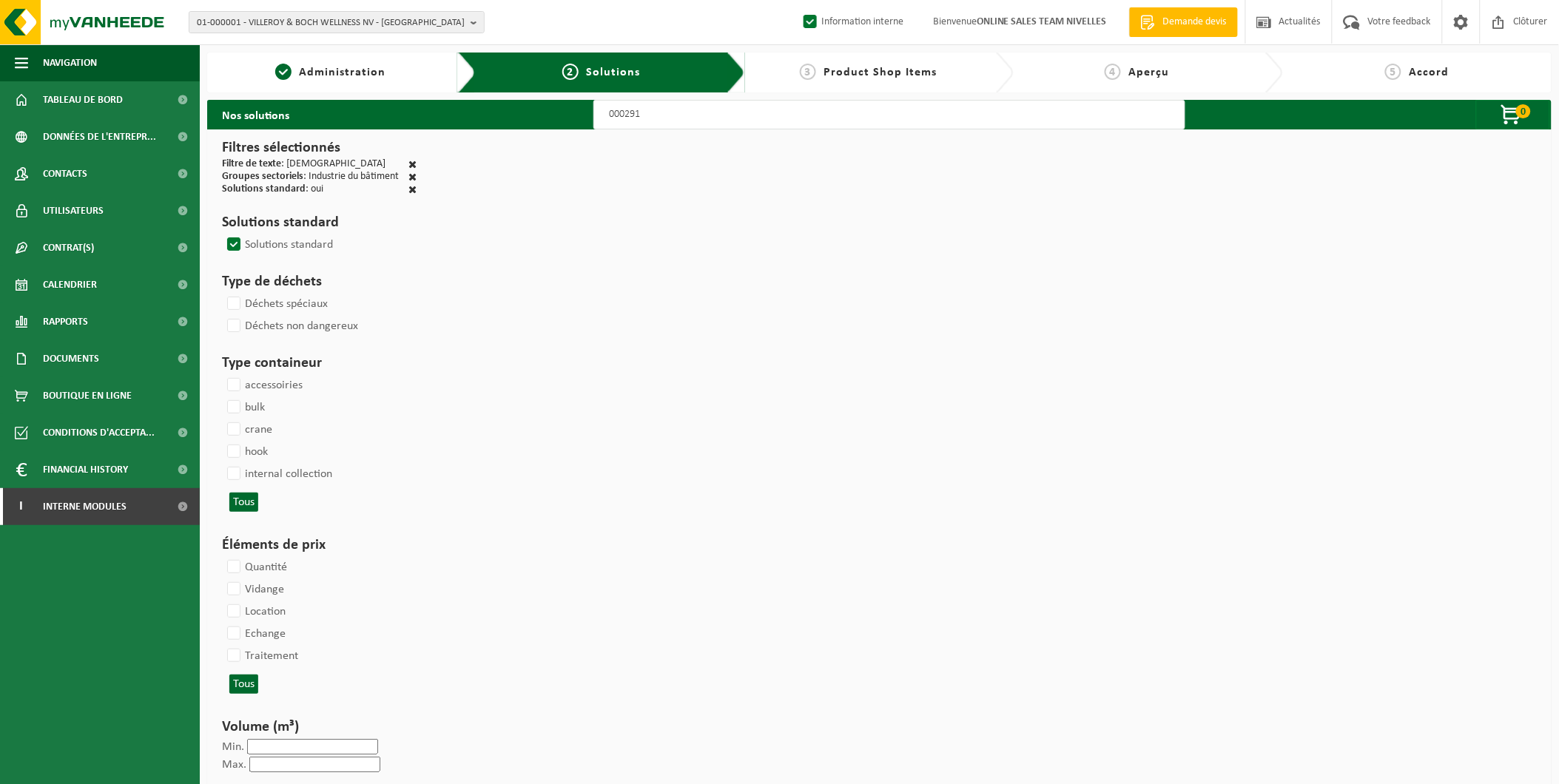
select select
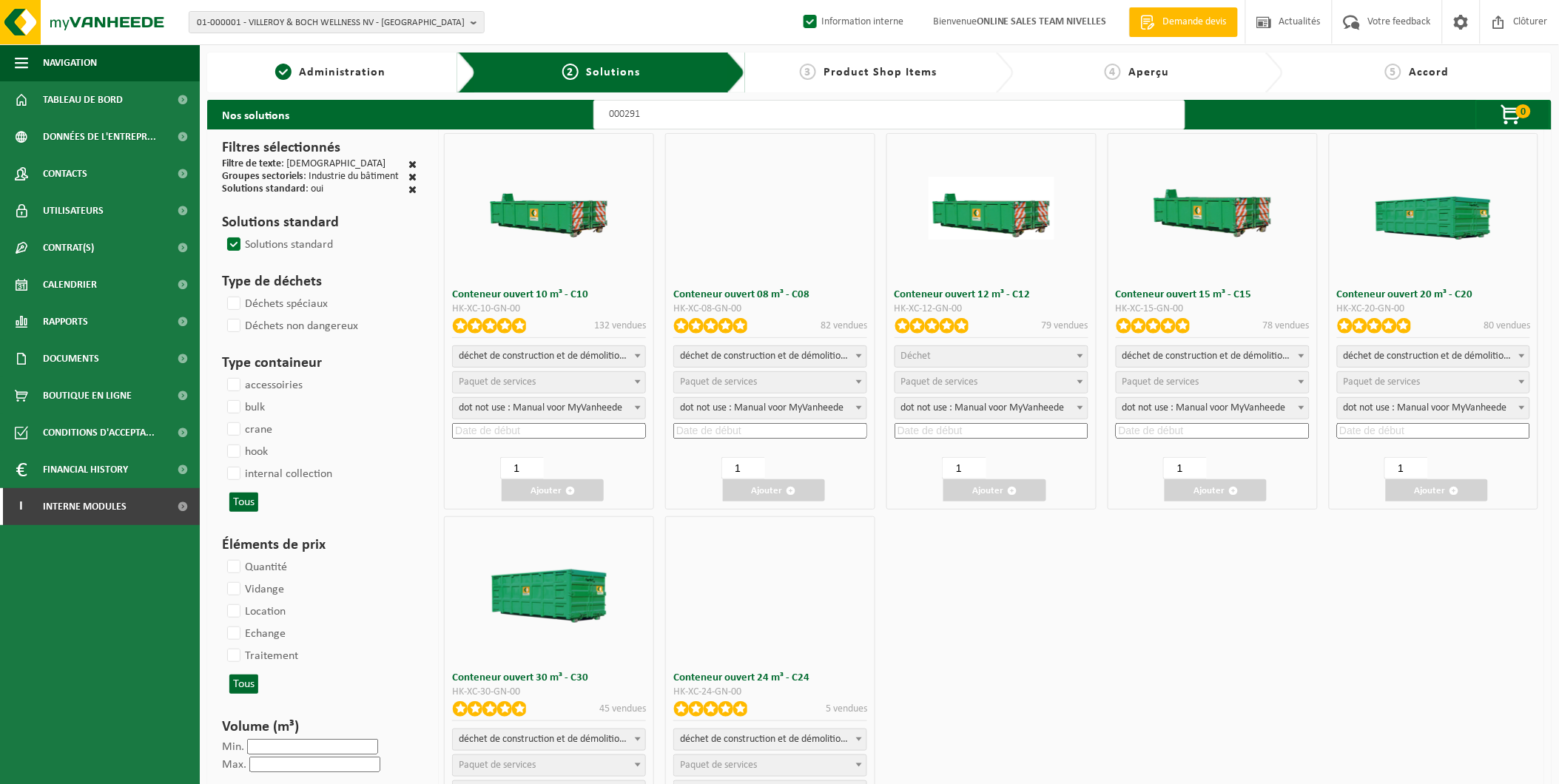
select select
select select "197"
select select
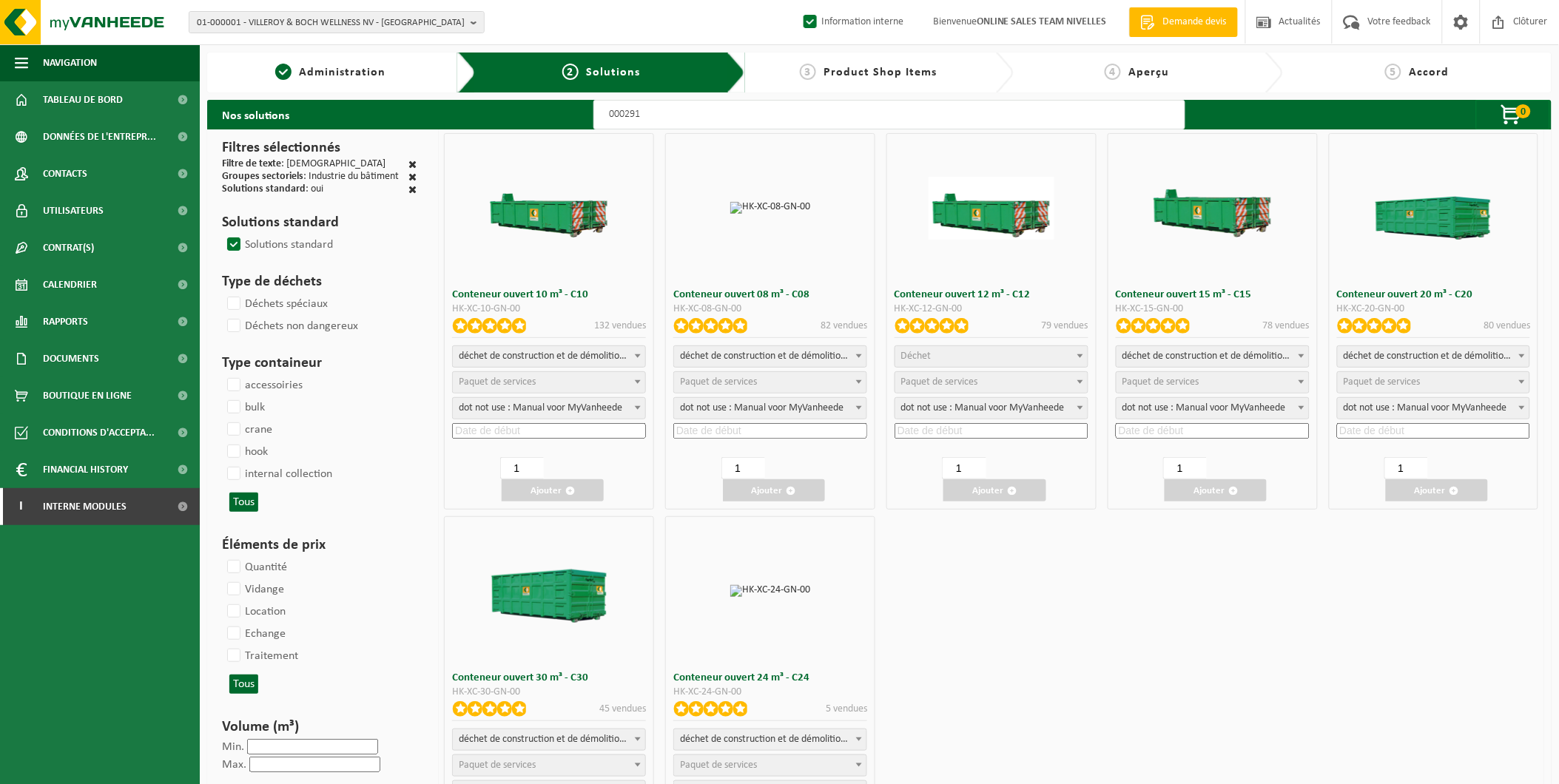
select select
select select "25"
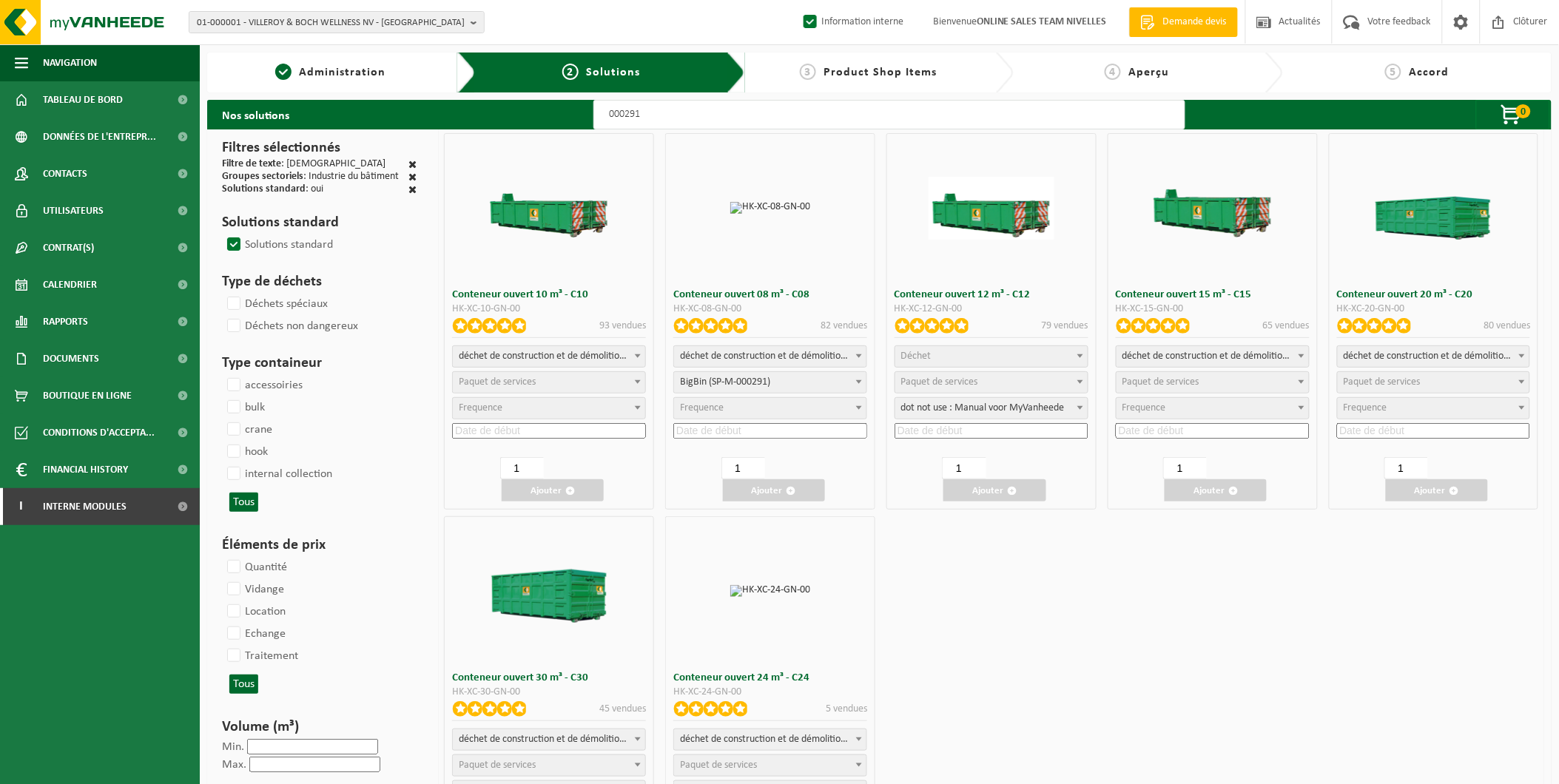
select select
select select "197"
select select
select select "197"
select select
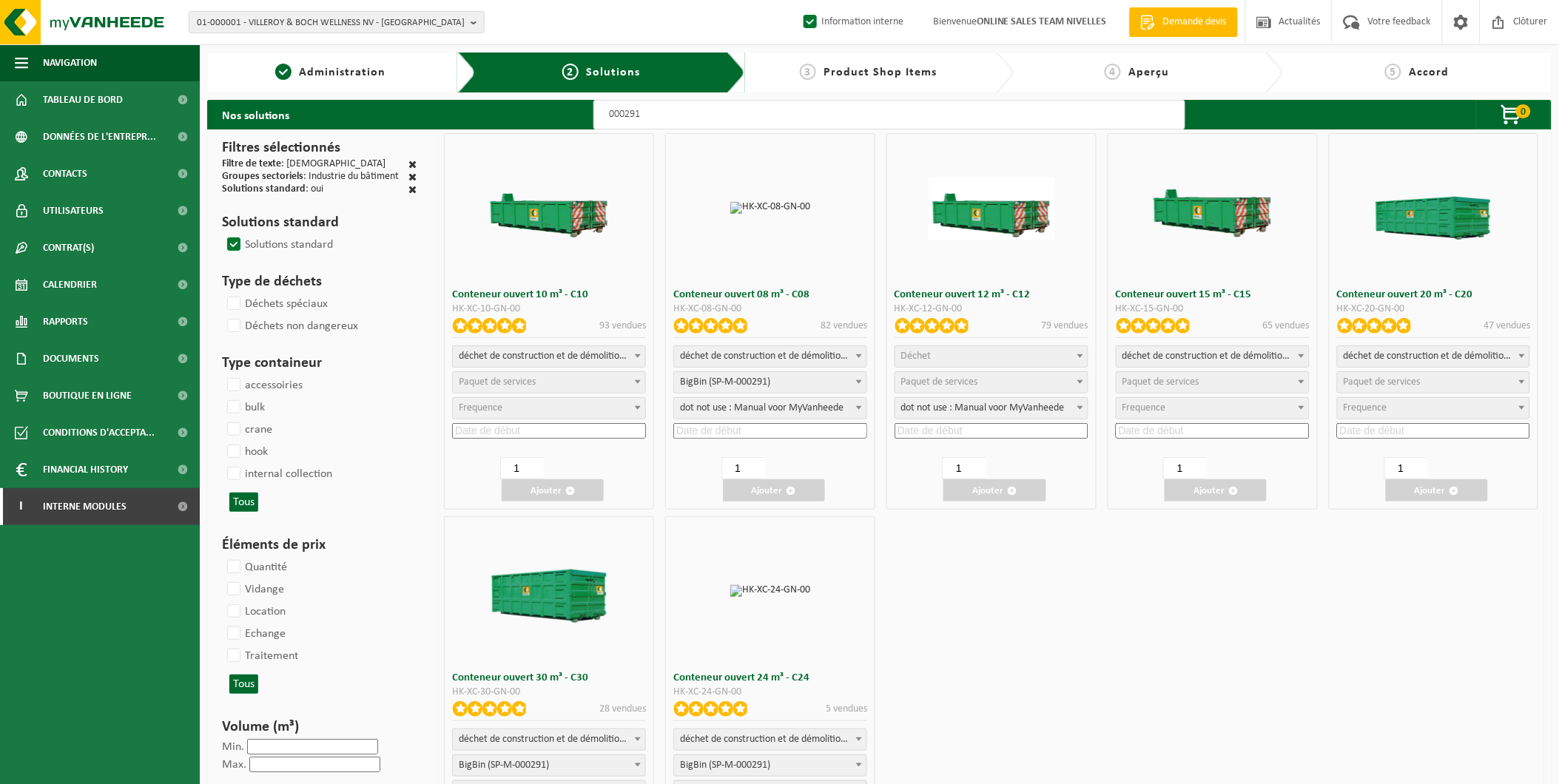
select select "25"
click at [1384, 375] on span "Paquet de services" at bounding box center [1435, 382] width 192 height 21
select select "197"
select select "25"
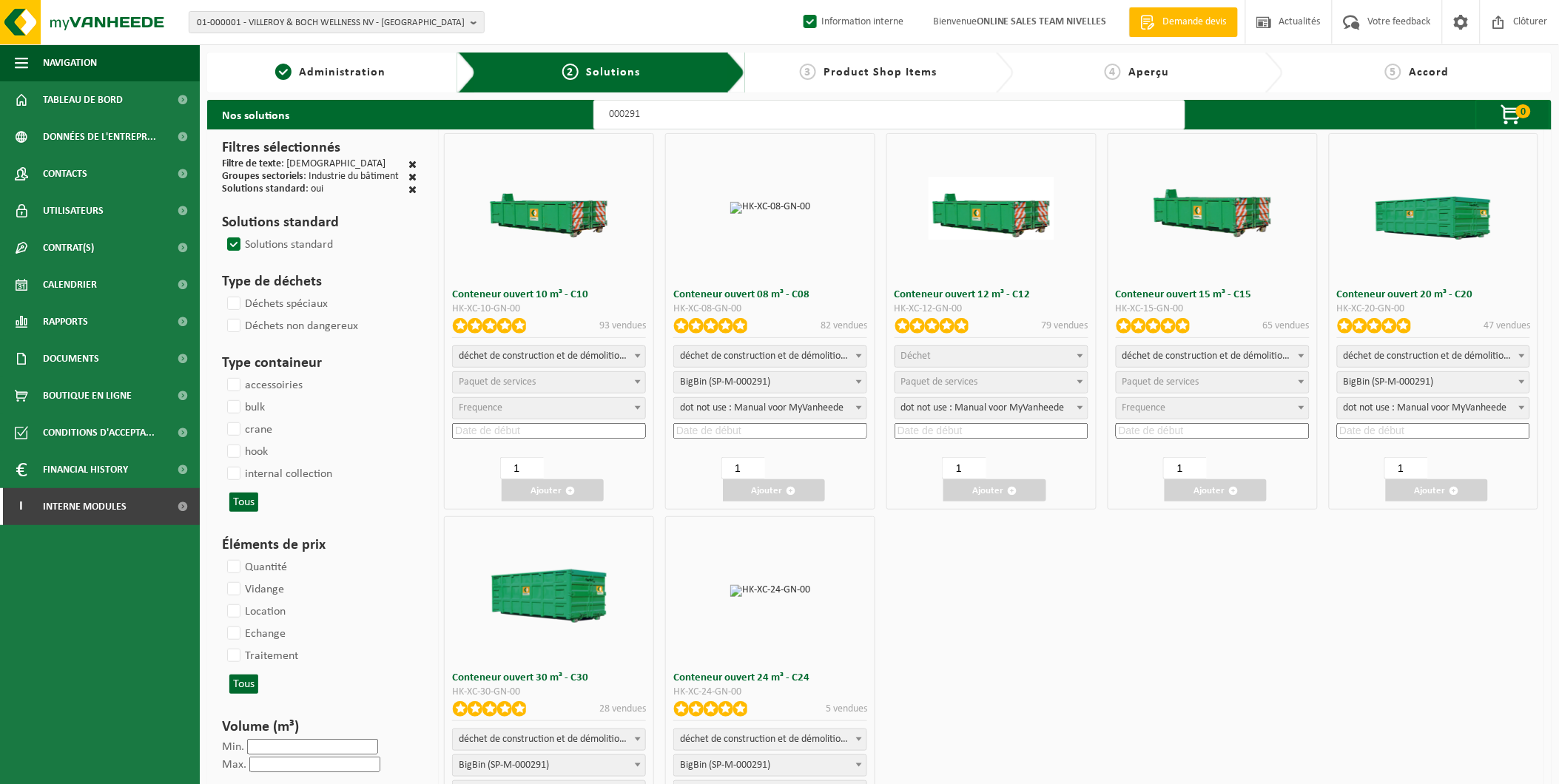
click at [1392, 427] on input at bounding box center [1435, 430] width 194 height 15
click at [1443, 554] on div "18" at bounding box center [1439, 560] width 26 height 24
type input "2025-09-18"
click at [1446, 485] on button "Ajouter" at bounding box center [1437, 490] width 102 height 22
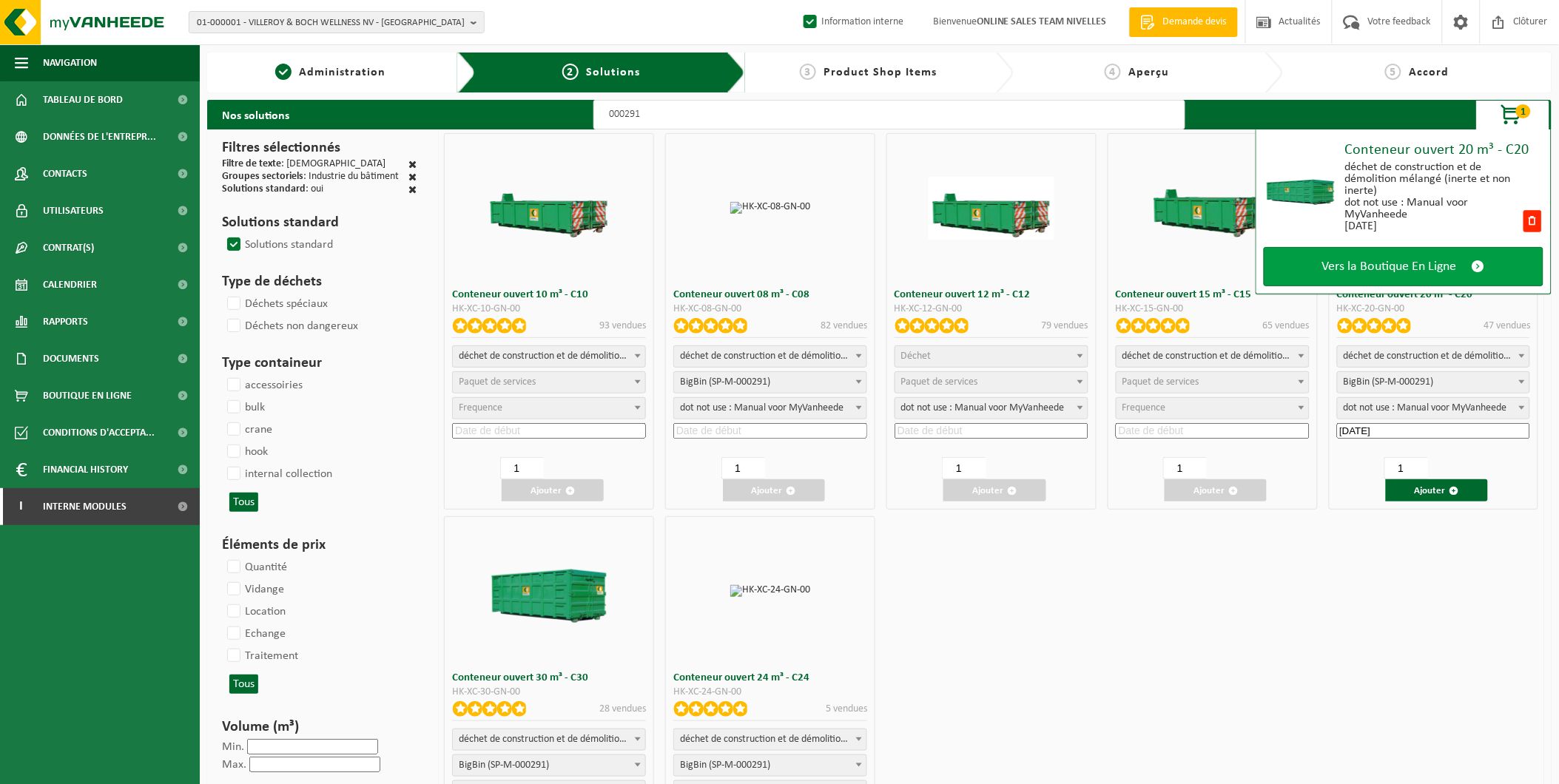
click at [1406, 263] on span "Vers la Boutique En Ligne" at bounding box center [1390, 266] width 134 height 15
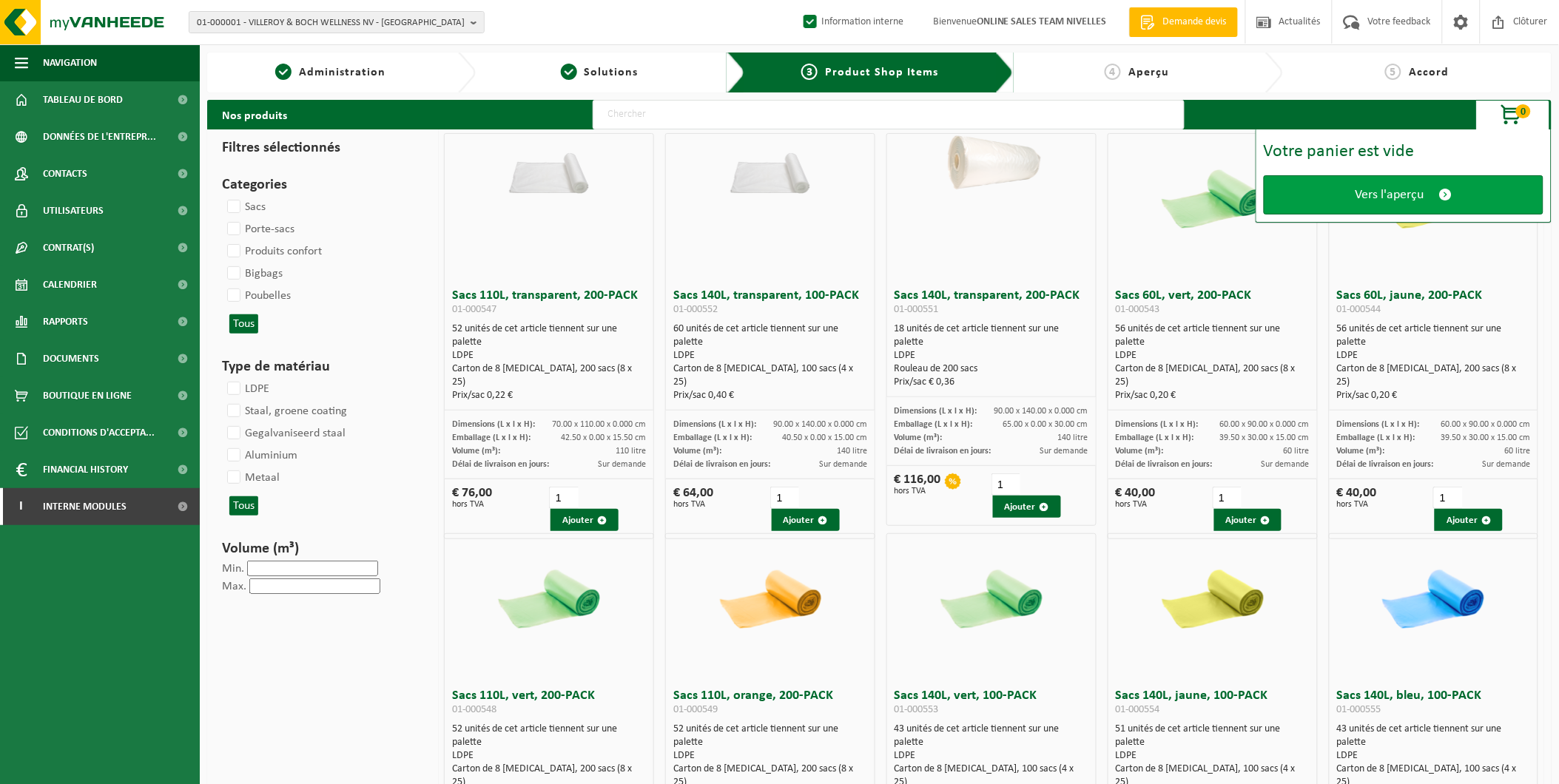
click at [1353, 206] on link "Vers l'aperçu" at bounding box center [1404, 194] width 280 height 39
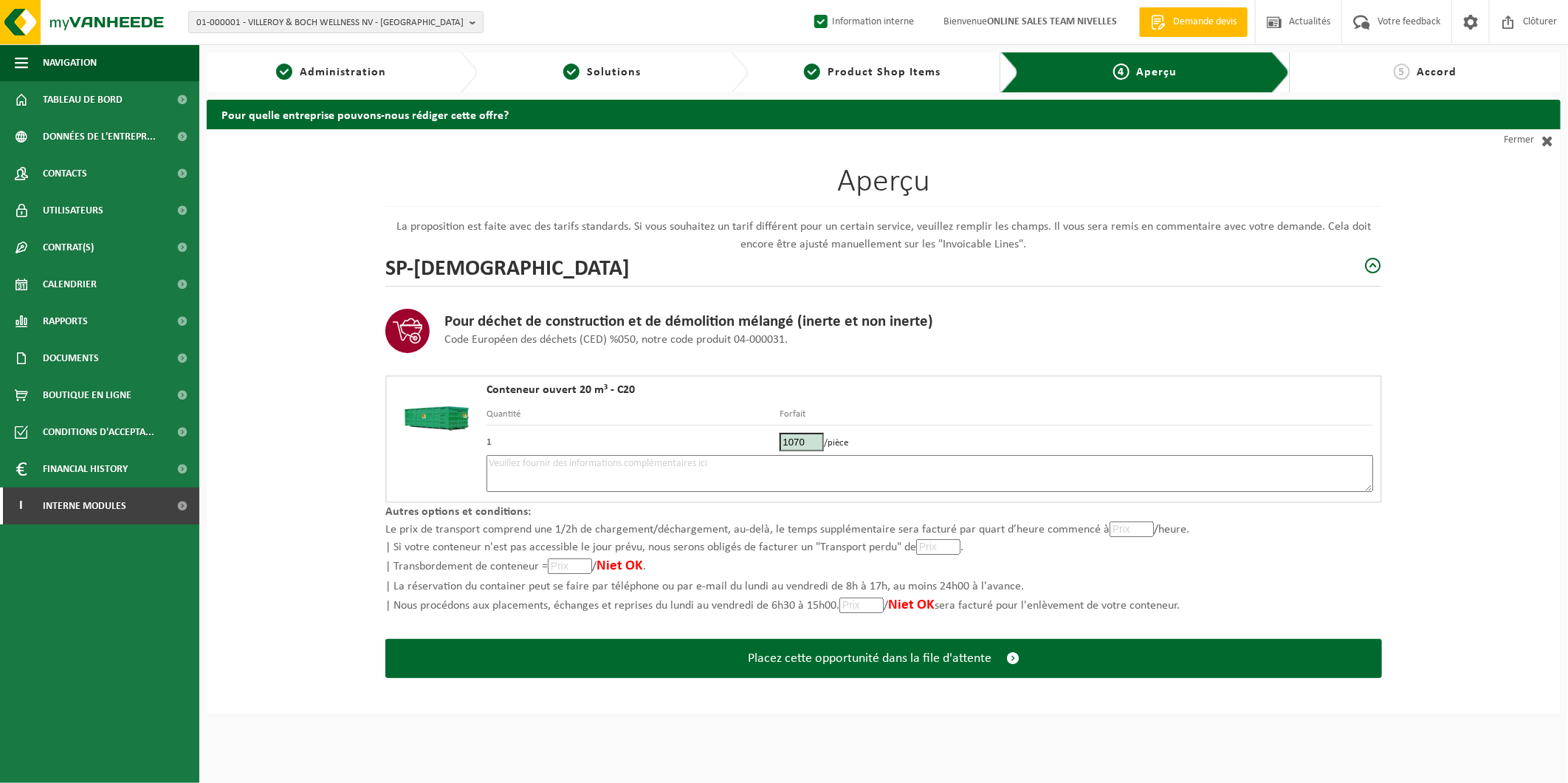
click at [574, 473] on textarea at bounding box center [929, 473] width 887 height 37
click at [582, 458] on textarea "Placement -" at bounding box center [929, 473] width 887 height 37
click at [663, 460] on textarea "Placement - 18/09 - placer après le tournat ou il y a des bulles à vert , deavn…" at bounding box center [929, 473] width 887 height 37
click at [801, 461] on textarea "Placement - 18/09 - placer après le tournant ou il y a des bulles à vert , deav…" at bounding box center [929, 473] width 887 height 37
drag, startPoint x: 803, startPoint y: 463, endPoint x: 791, endPoint y: 468, distance: 13.0
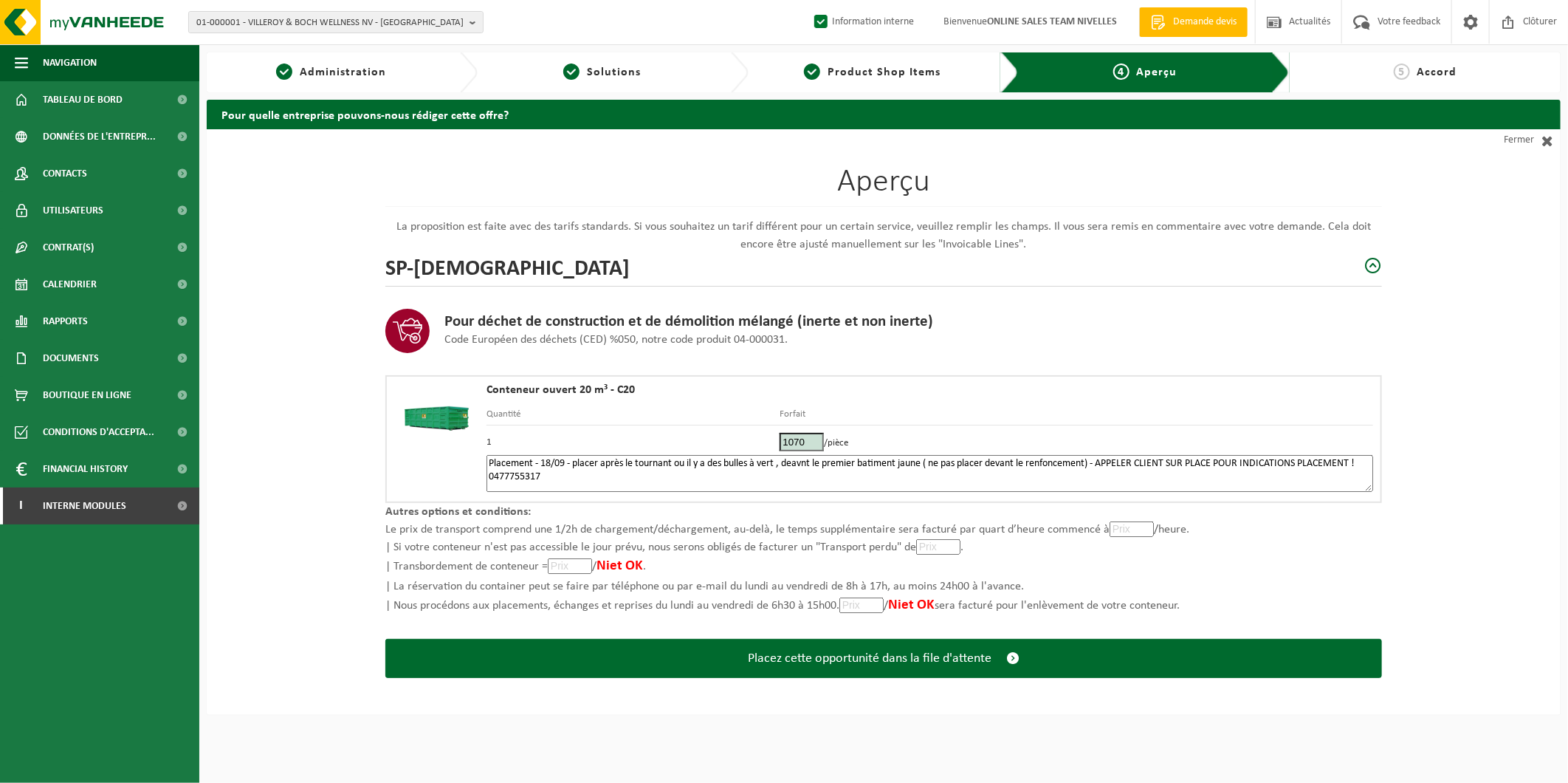
click at [790, 468] on textarea "Placement - 18/09 - placer après le tournant ou il y a des bulles à vert , deav…" at bounding box center [929, 473] width 887 height 37
click at [800, 463] on textarea "Placement - 18/09 - placer après le tournant ou il y a des bulles à vert , deav…" at bounding box center [929, 473] width 887 height 37
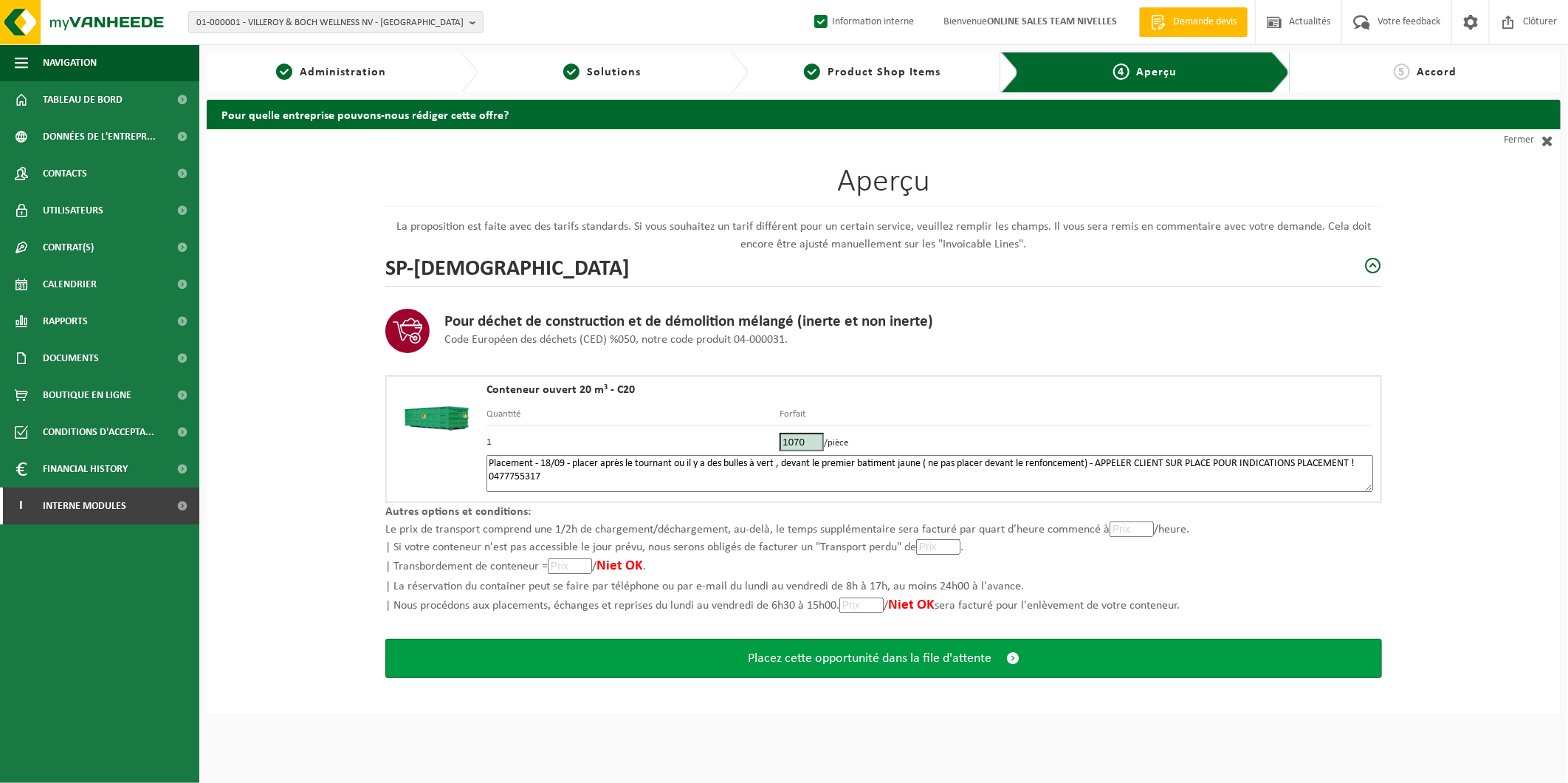
type textarea "Placement - 18/09 - placer après le tournant ou il y a des bulles à vert , deva…"
click at [854, 655] on span "Placez cette opportunité dans la file d'attente" at bounding box center [870, 658] width 244 height 15
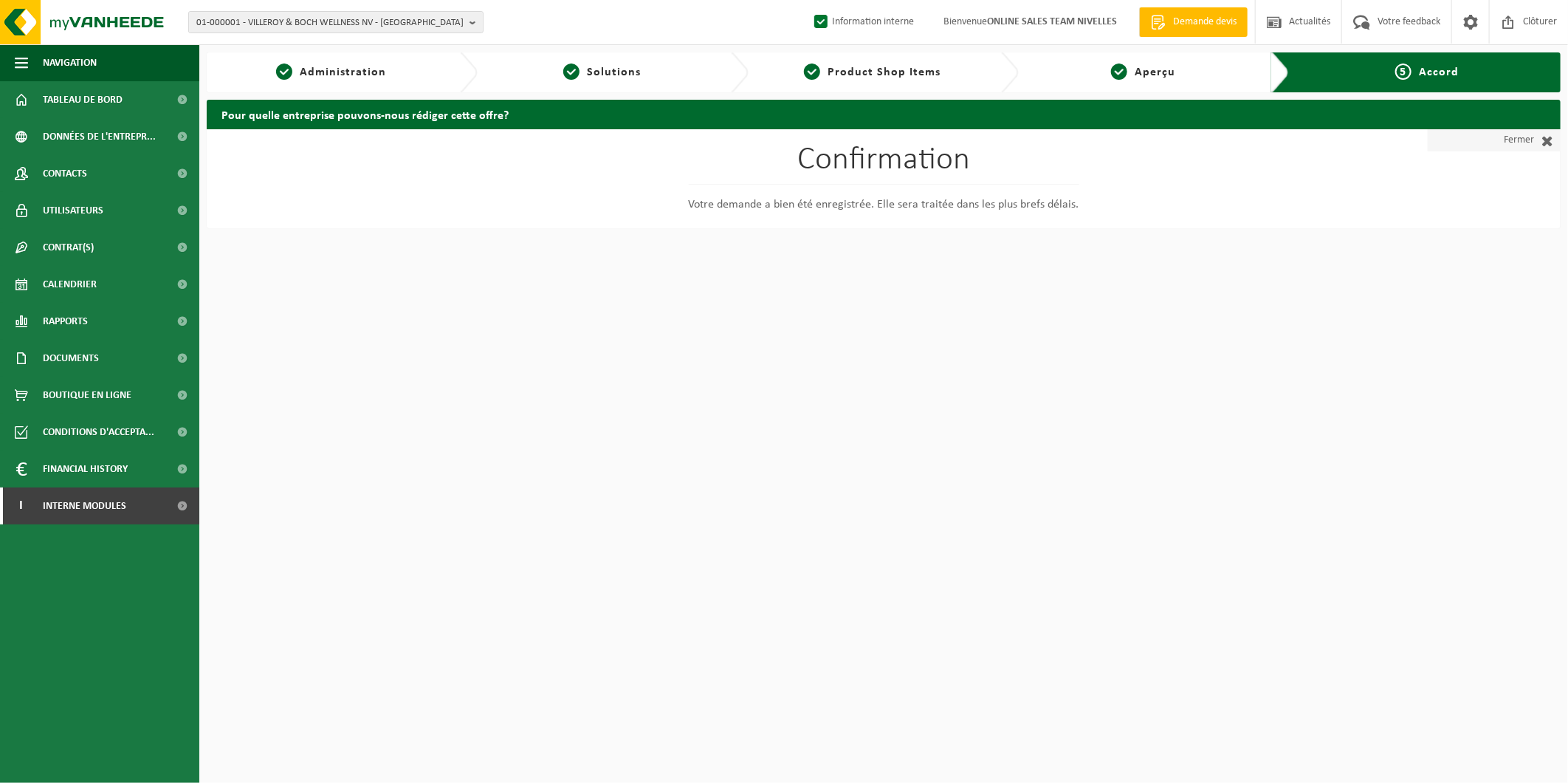
click at [1528, 141] on link "Fermer" at bounding box center [1494, 140] width 133 height 22
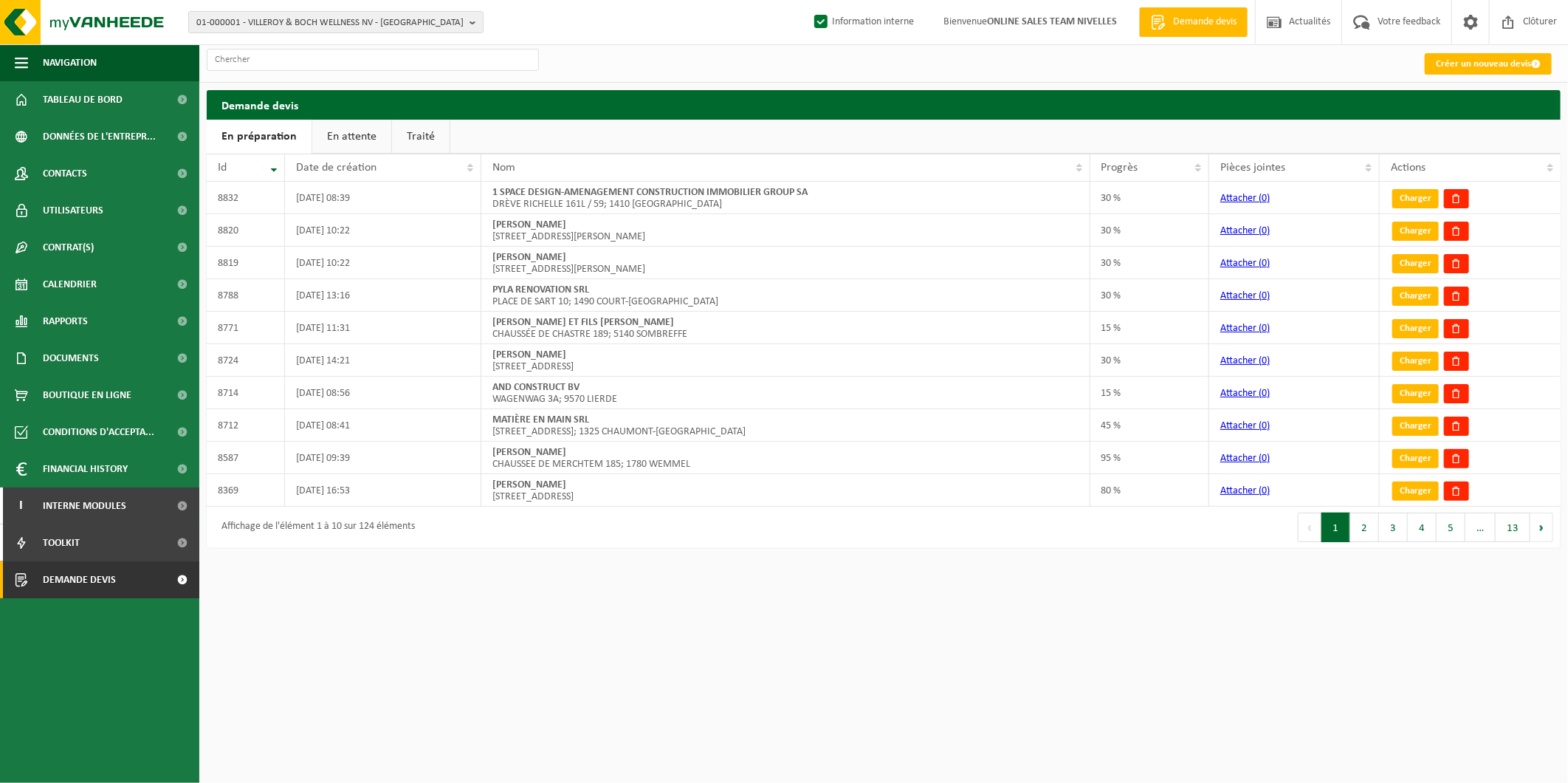
click at [354, 141] on link "En attente" at bounding box center [351, 136] width 79 height 34
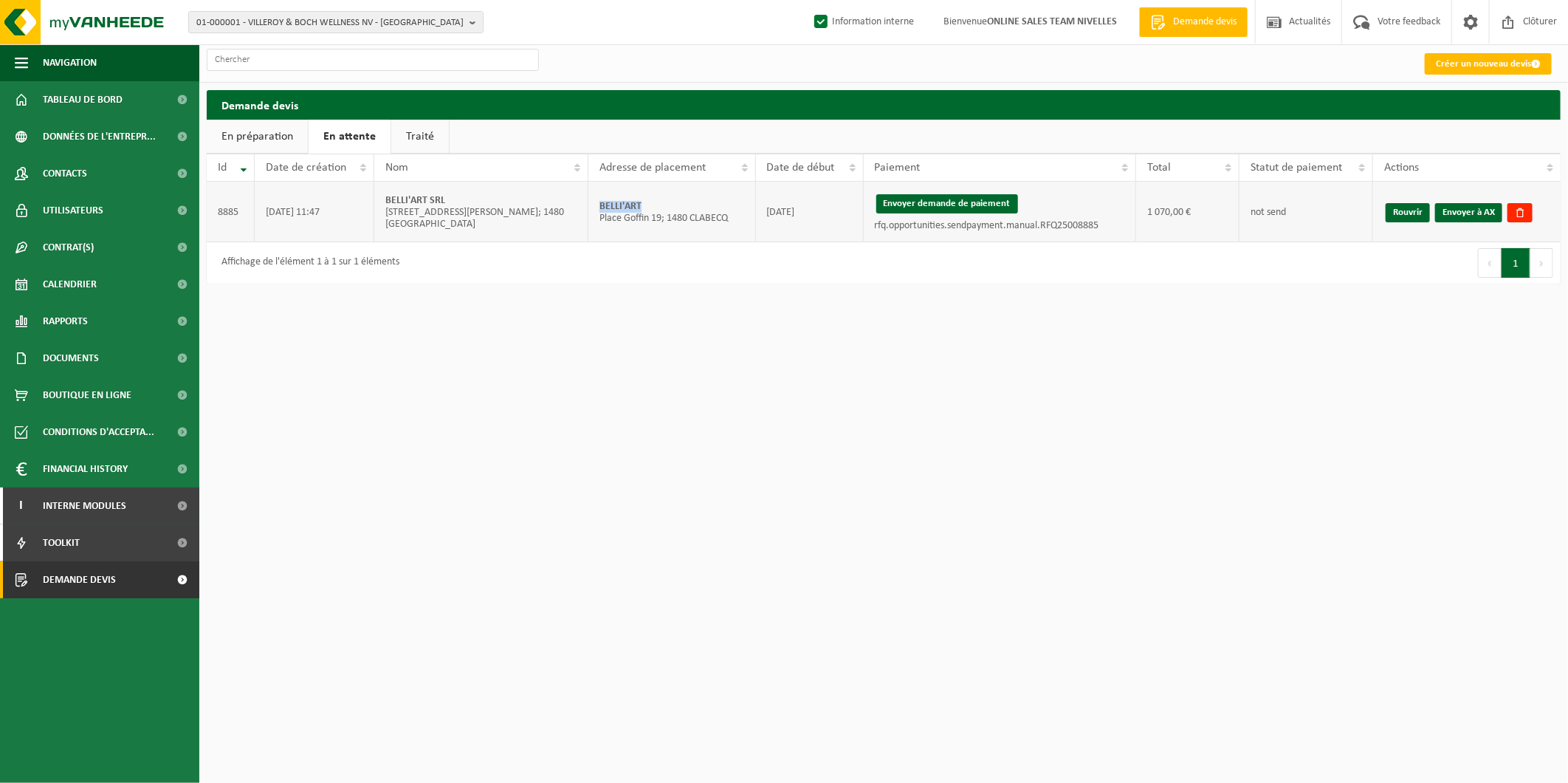
drag, startPoint x: 651, startPoint y: 203, endPoint x: 601, endPoint y: 201, distance: 50.0
click at [601, 201] on td "BELLI'ART Place Goffin 19; 1480 CLABECQ" at bounding box center [672, 212] width 167 height 61
copy strong "BELLI'ART"
click at [975, 207] on button "Envoyer demande de paiement" at bounding box center [947, 203] width 141 height 19
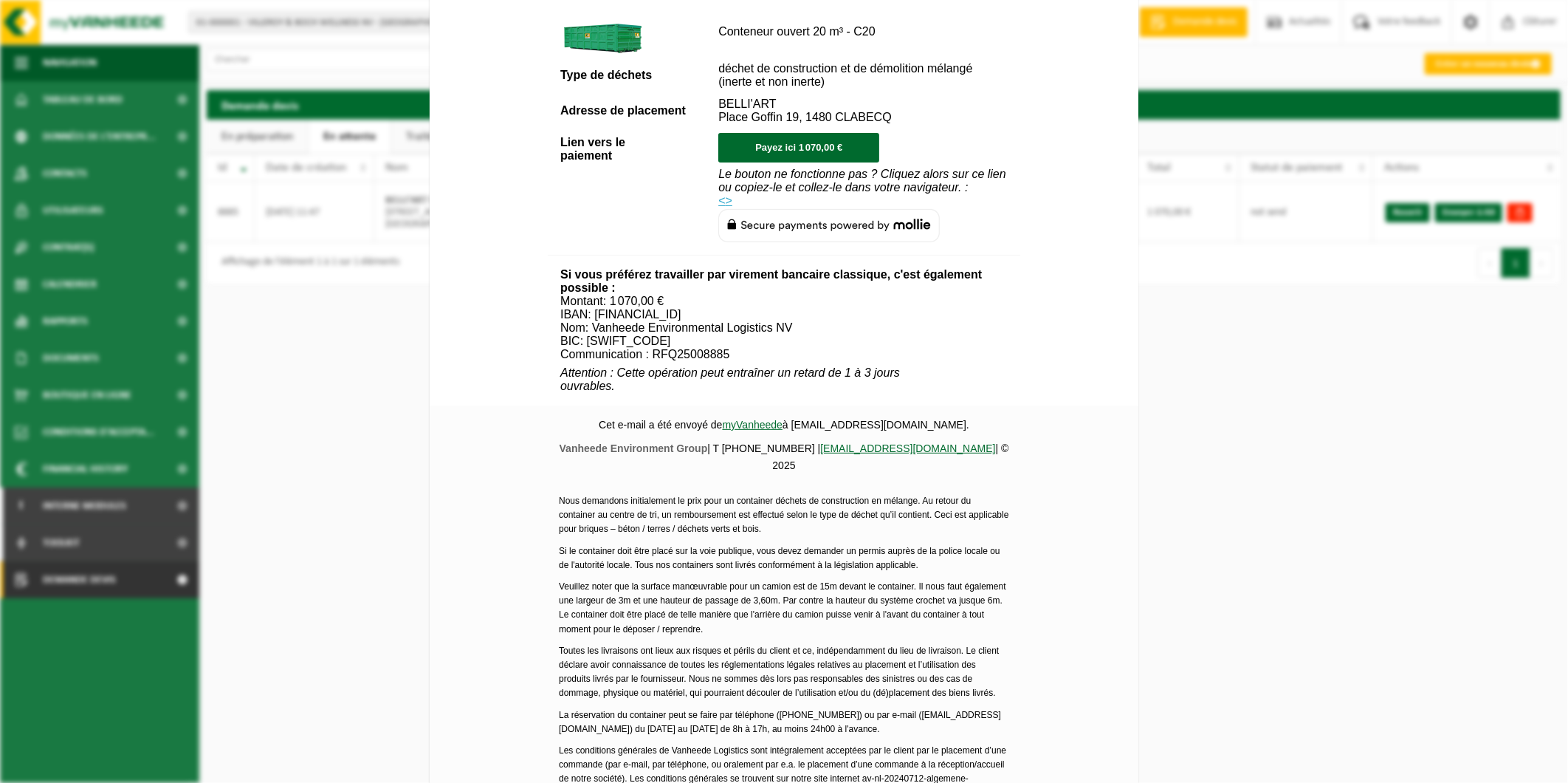
scroll to position [445, 0]
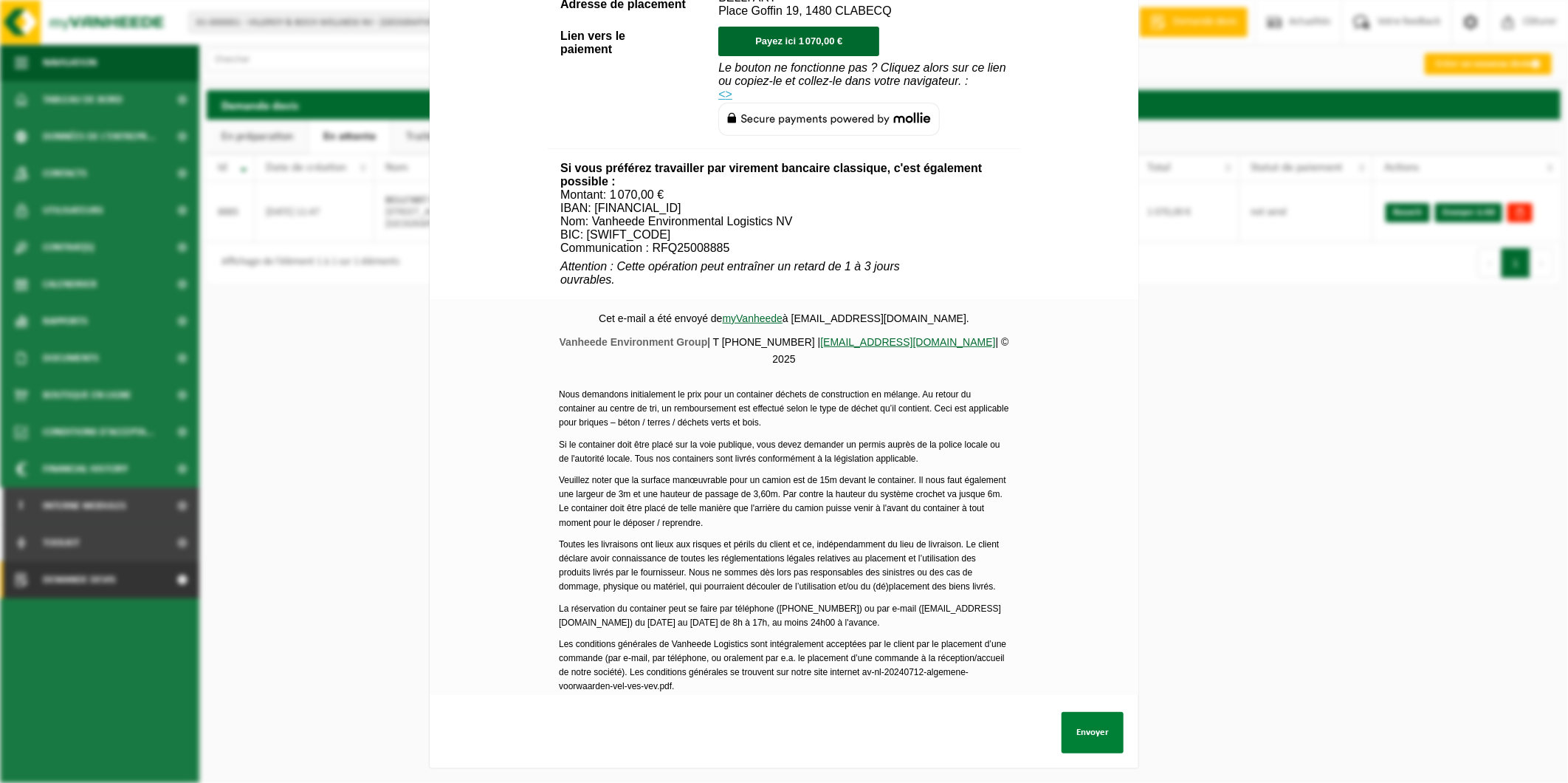
click at [1098, 721] on button "Envoyer" at bounding box center [1092, 733] width 62 height 42
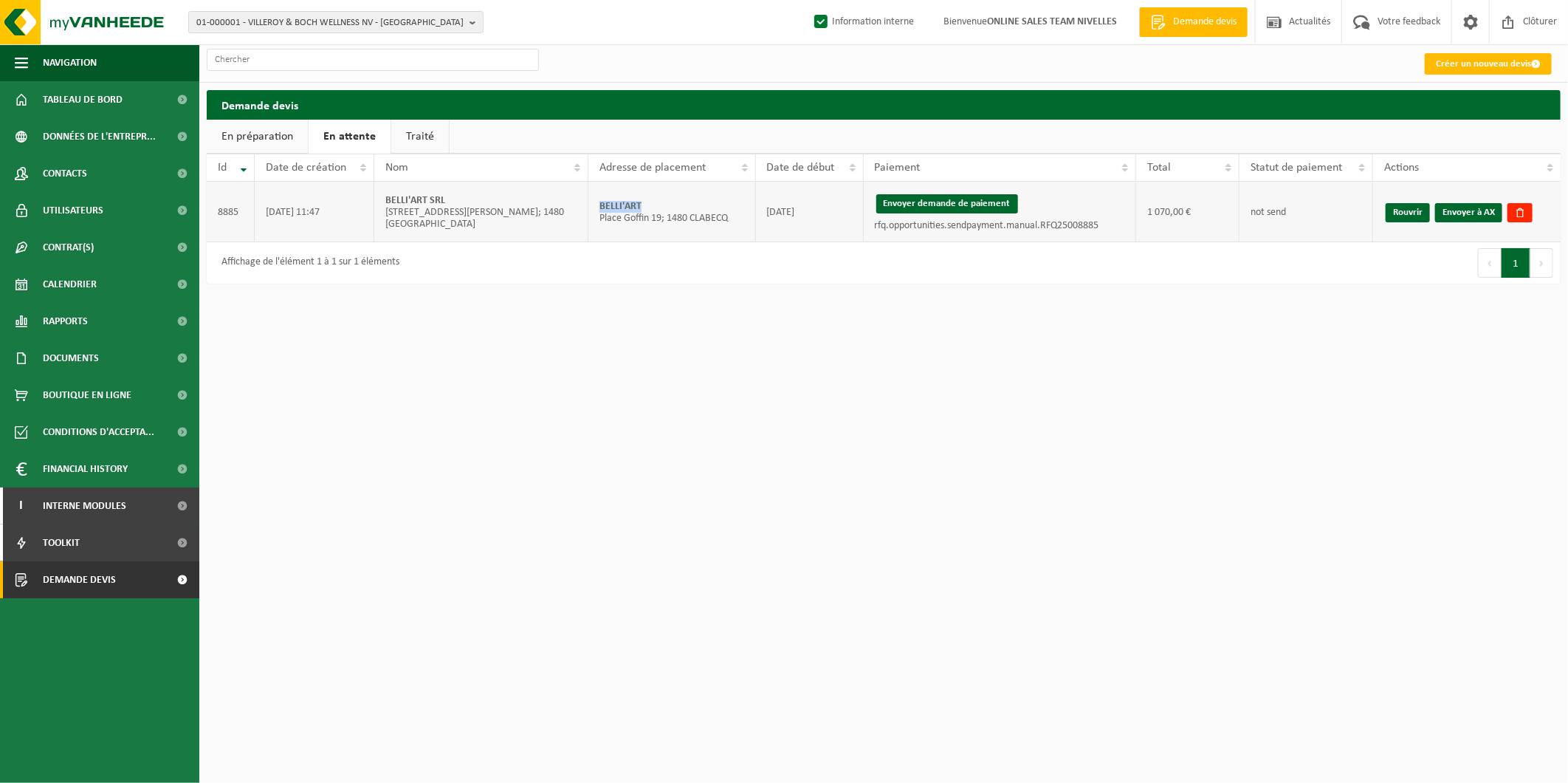
copy strong "BELLI'ART"
click at [1471, 208] on link "Envoyer à AX" at bounding box center [1469, 212] width 67 height 19
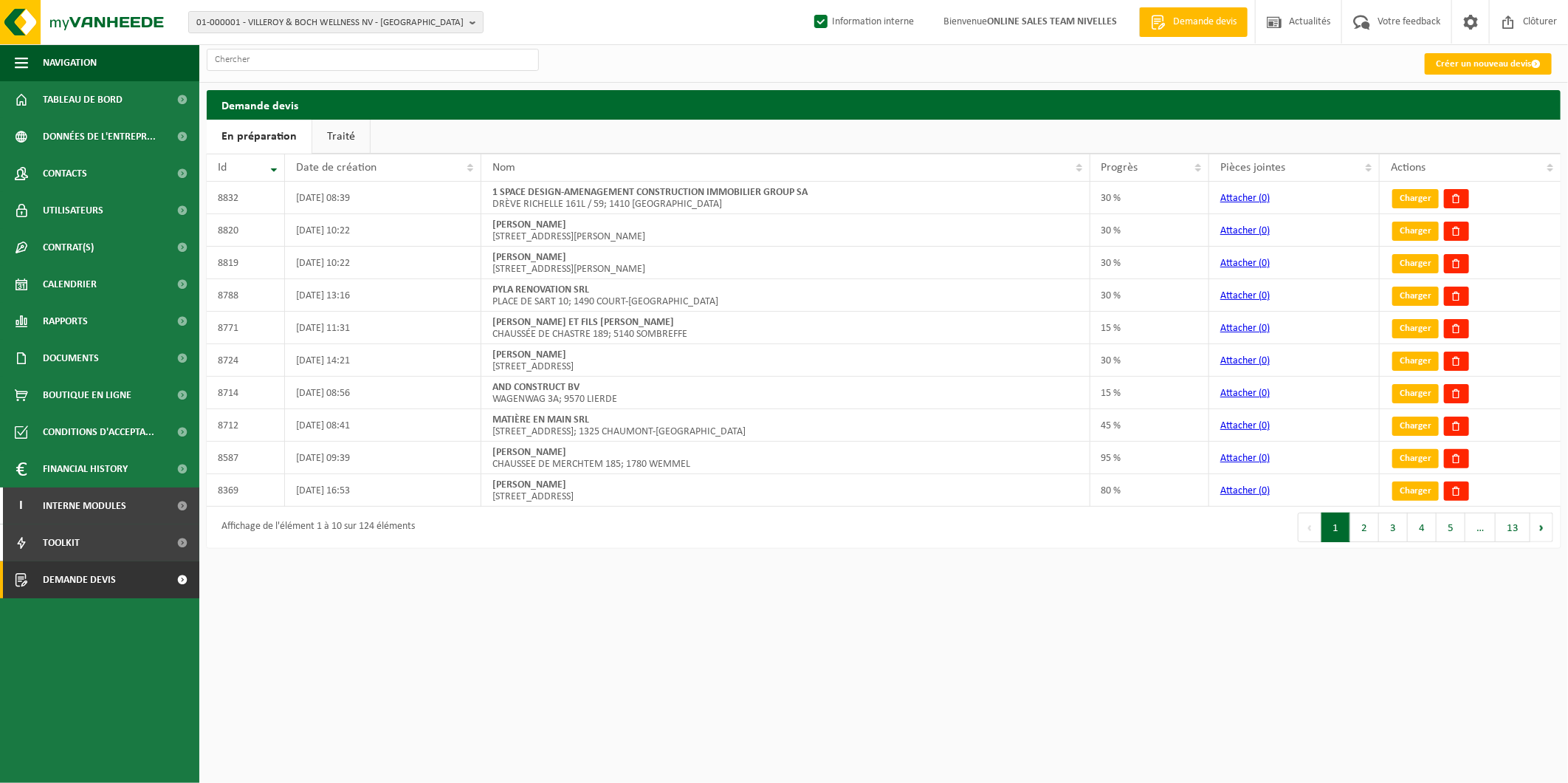
click at [465, 697] on html "01-000001 - VILLEROY & BOCH WELLNESS NV - [GEOGRAPHIC_DATA] 01-000001 - VILLERO…" at bounding box center [784, 392] width 1568 height 783
